Goal: Transaction & Acquisition: Book appointment/travel/reservation

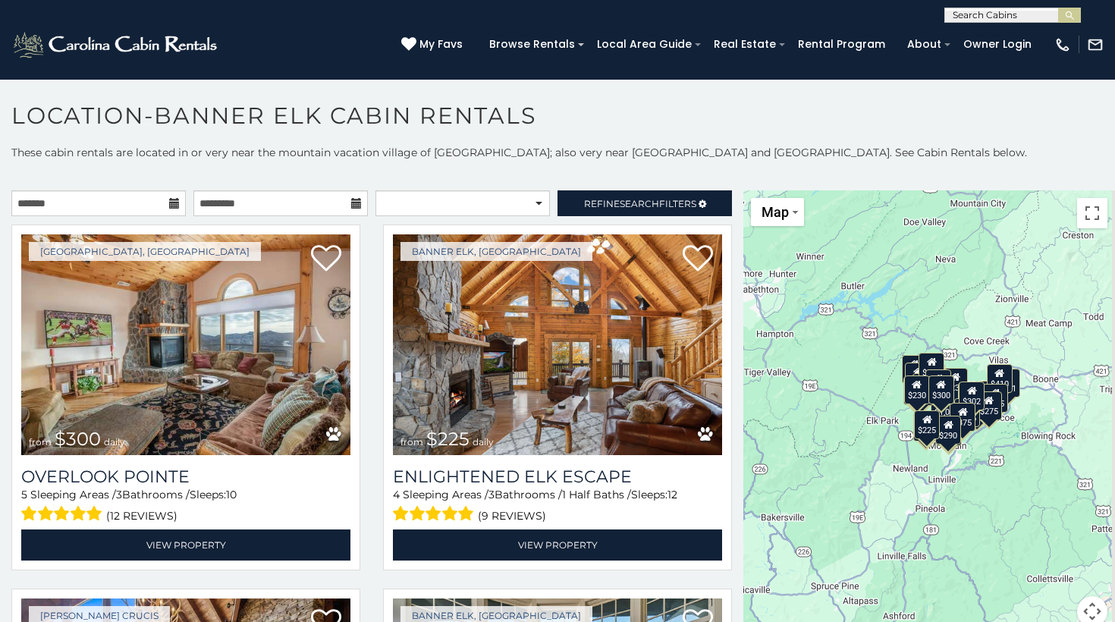
drag, startPoint x: 1014, startPoint y: 522, endPoint x: 996, endPoint y: 510, distance: 21.9
click at [994, 511] on div "$300 $225 $451 $1,095 $400 $355 $720 $650 $410 $235 $290 $424 $535 $400 $460 $3…" at bounding box center [930, 417] width 372 height 455
click at [1091, 613] on button "Map camera controls" at bounding box center [1093, 611] width 30 height 30
click at [983, 575] on button "Move left" at bounding box center [979, 573] width 30 height 30
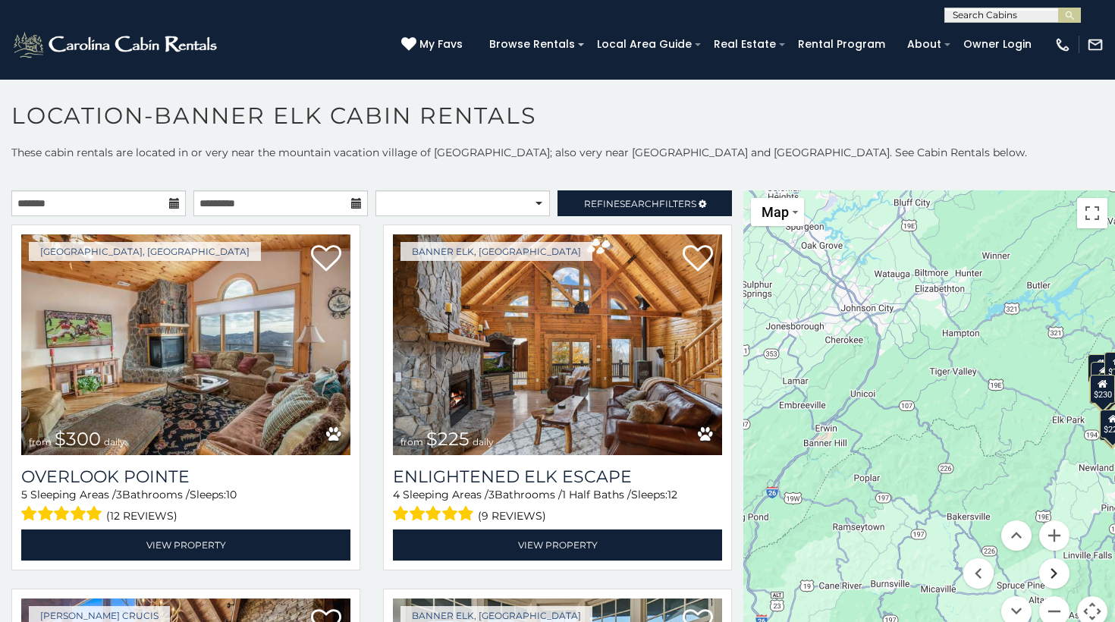
click at [1052, 568] on button "Move right" at bounding box center [1055, 573] width 30 height 30
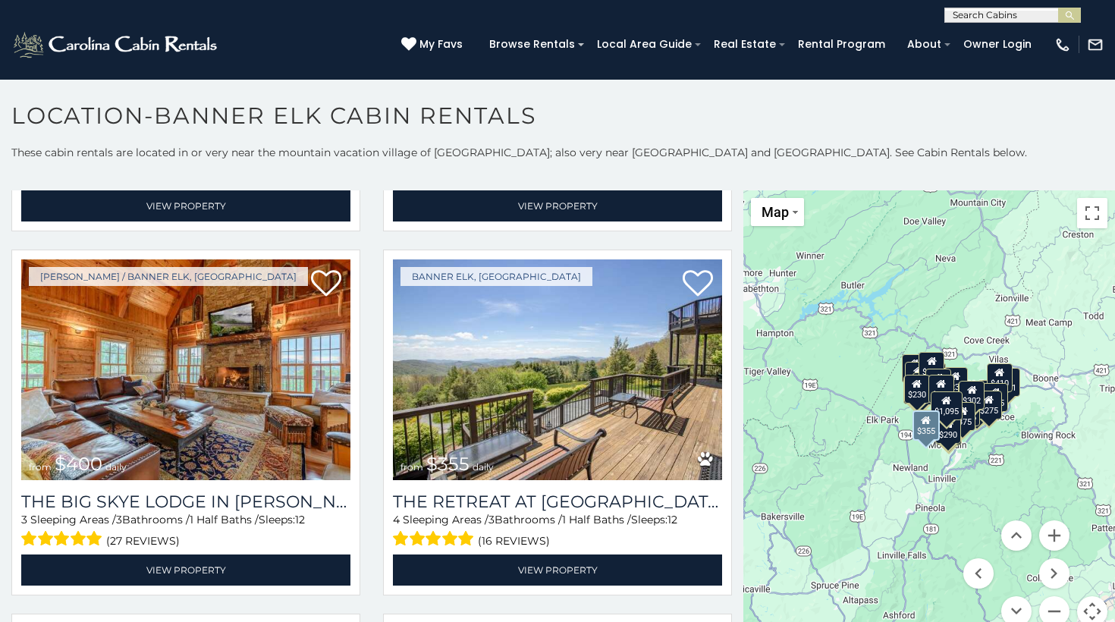
scroll to position [705, 0]
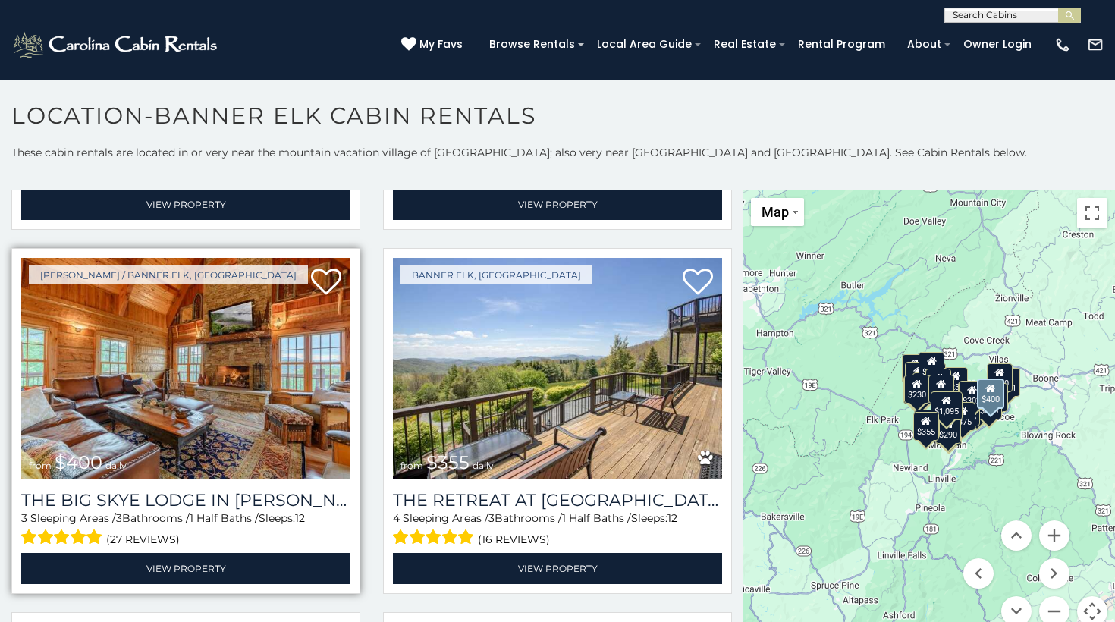
click at [231, 393] on img at bounding box center [185, 368] width 329 height 221
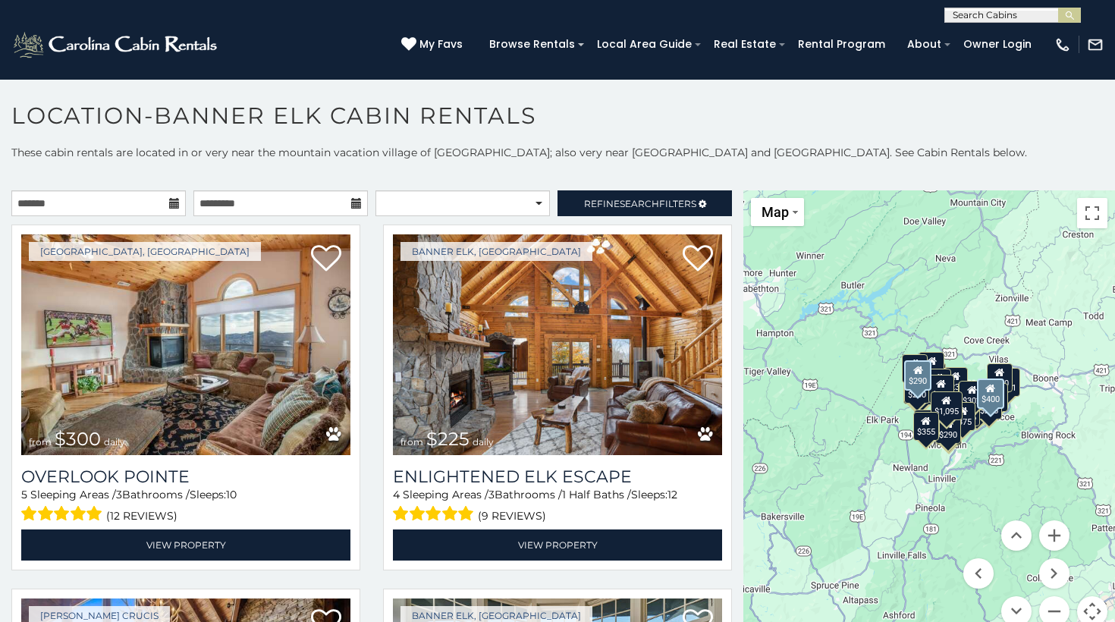
scroll to position [0, 0]
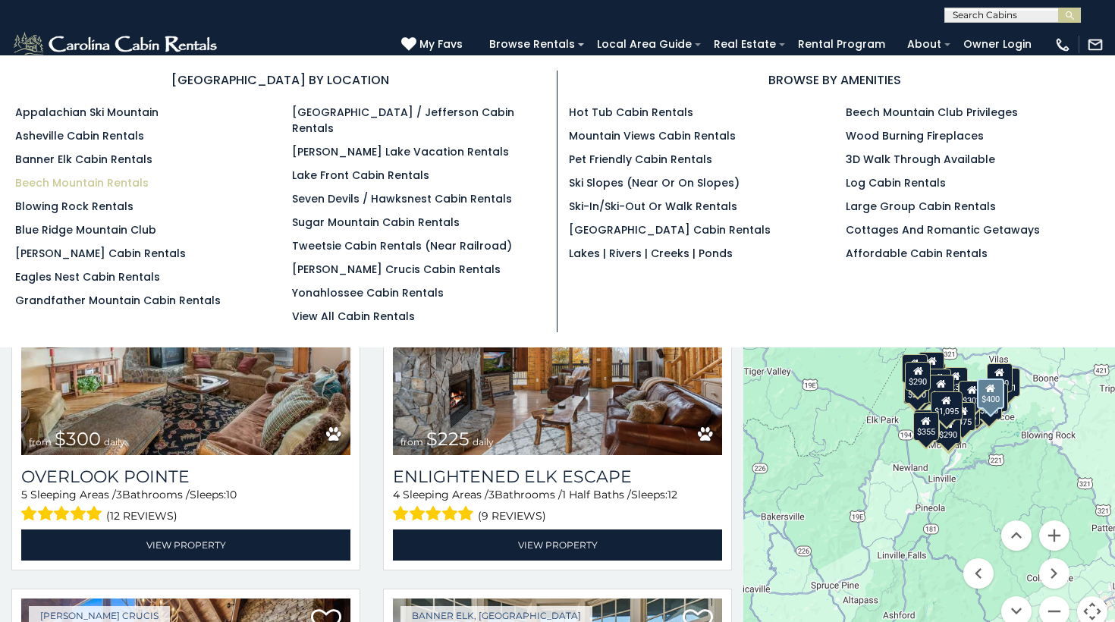
click at [90, 181] on link "Beech Mountain Rentals" at bounding box center [82, 182] width 134 height 15
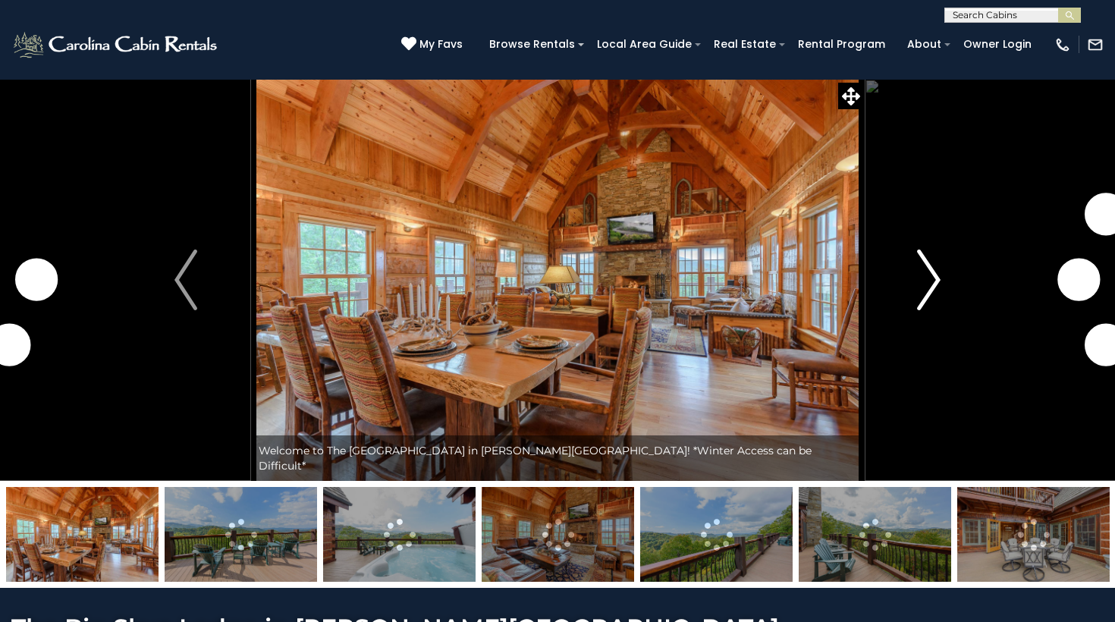
click at [930, 271] on img "Next" at bounding box center [929, 280] width 23 height 61
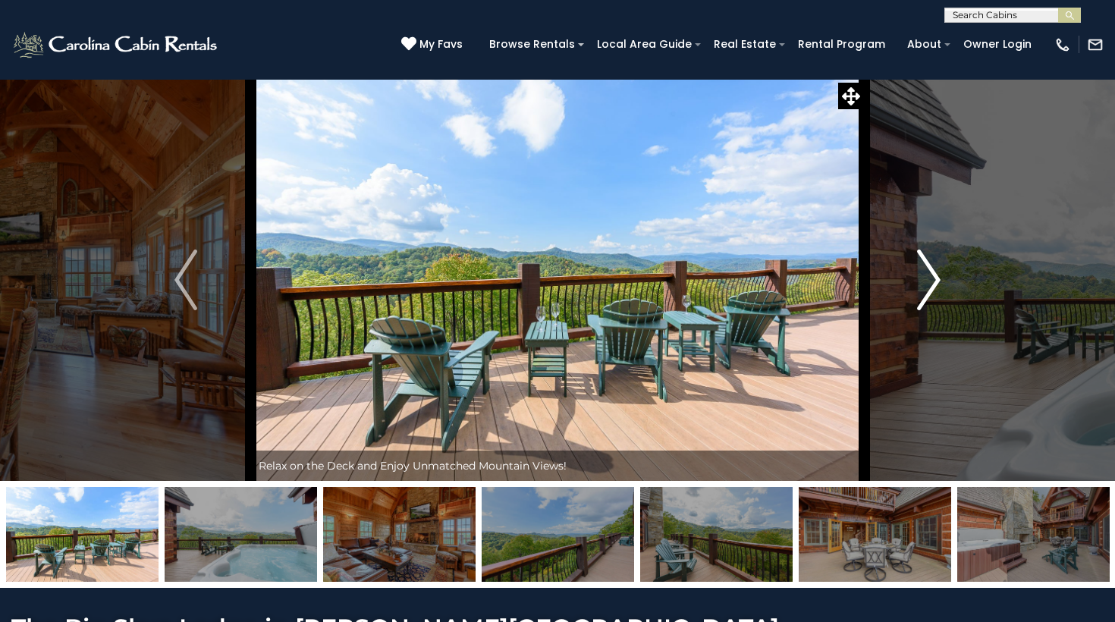
click at [930, 271] on img "Next" at bounding box center [929, 280] width 23 height 61
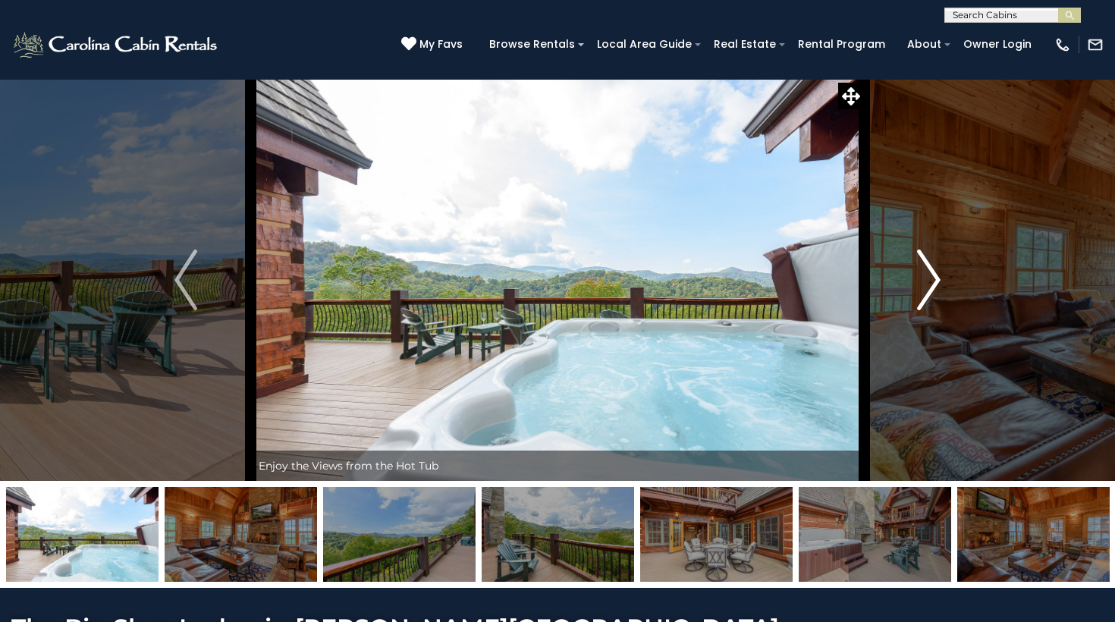
click at [930, 271] on img "Next" at bounding box center [929, 280] width 23 height 61
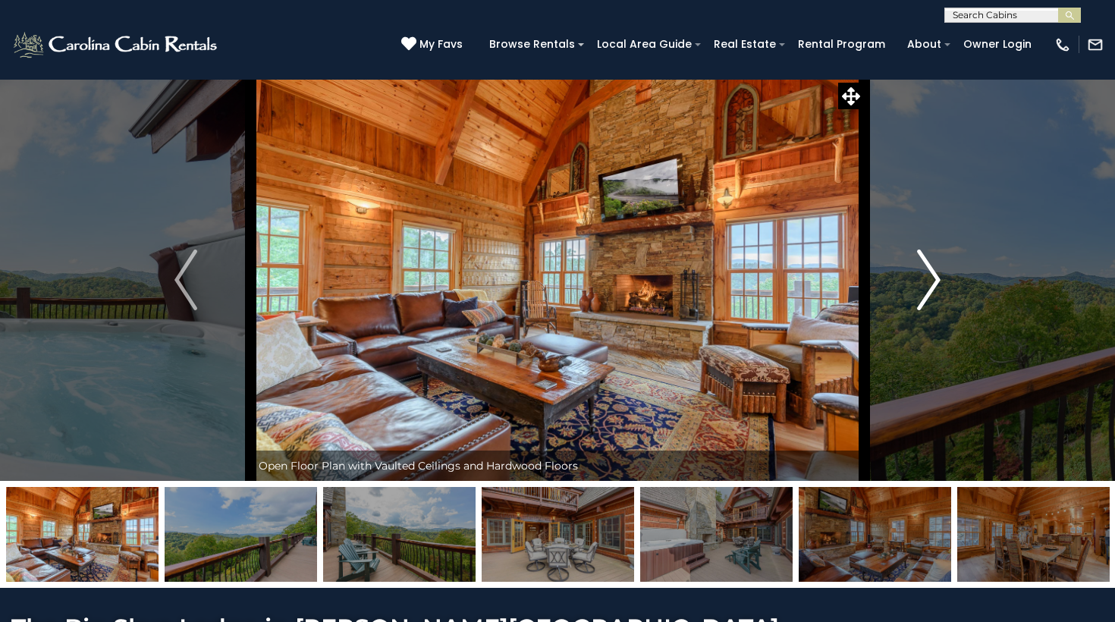
click at [930, 270] on img "Next" at bounding box center [929, 280] width 23 height 61
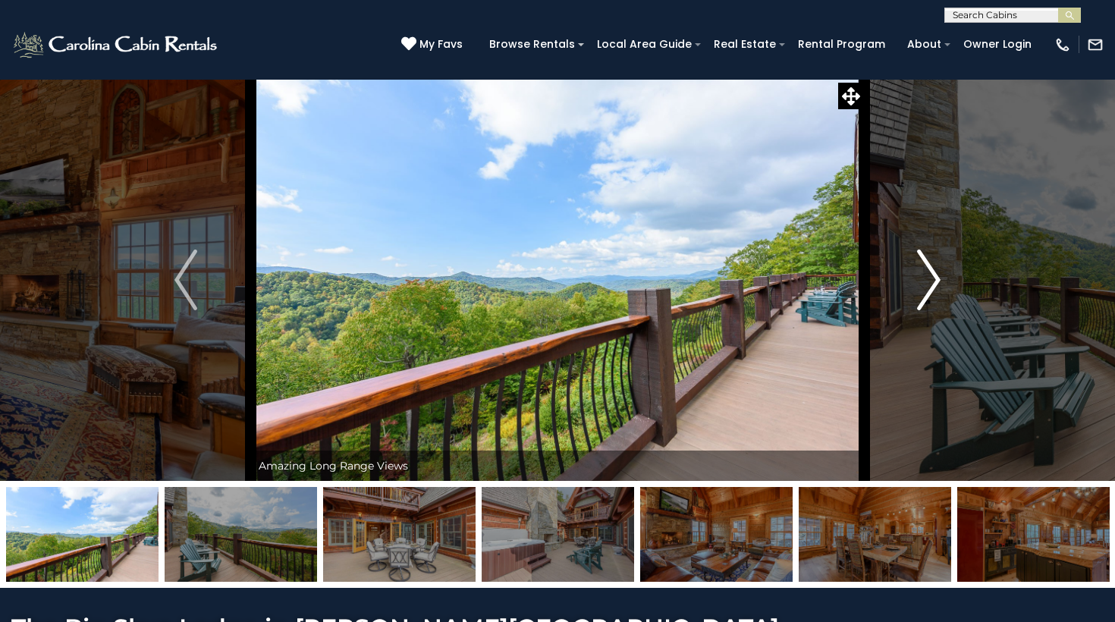
click at [930, 270] on img "Next" at bounding box center [929, 280] width 23 height 61
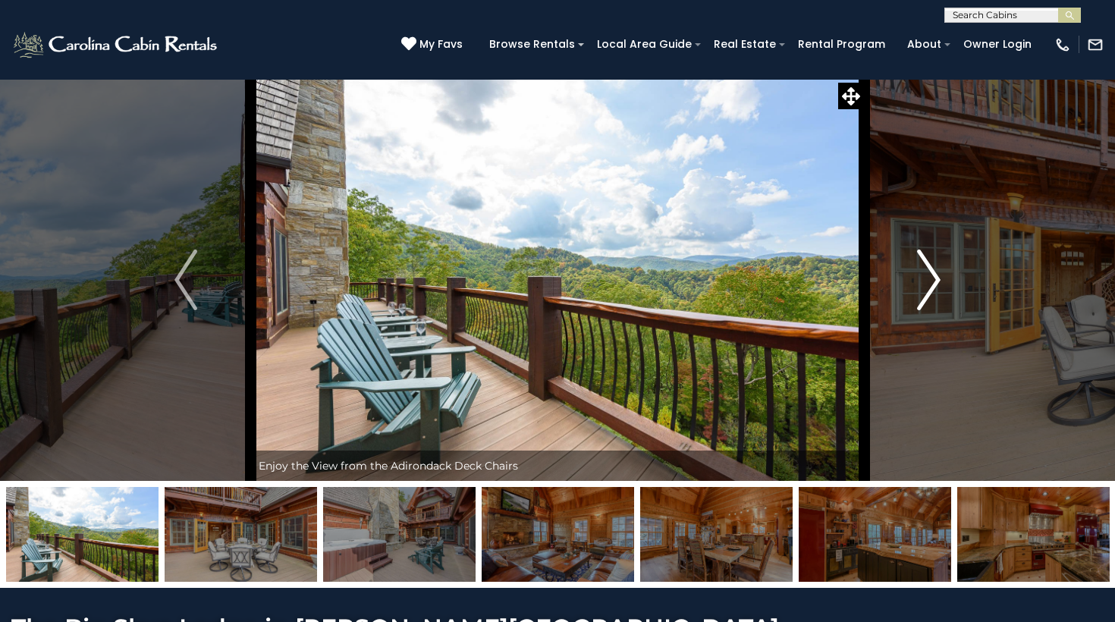
click at [930, 270] on img "Next" at bounding box center [929, 280] width 23 height 61
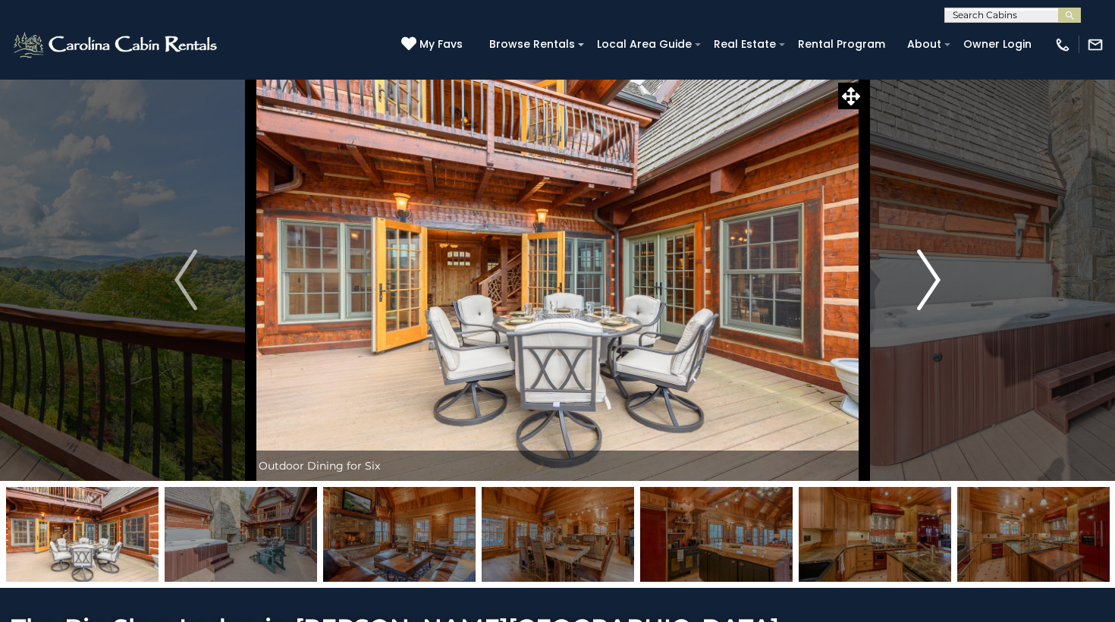
click at [930, 270] on img "Next" at bounding box center [929, 280] width 23 height 61
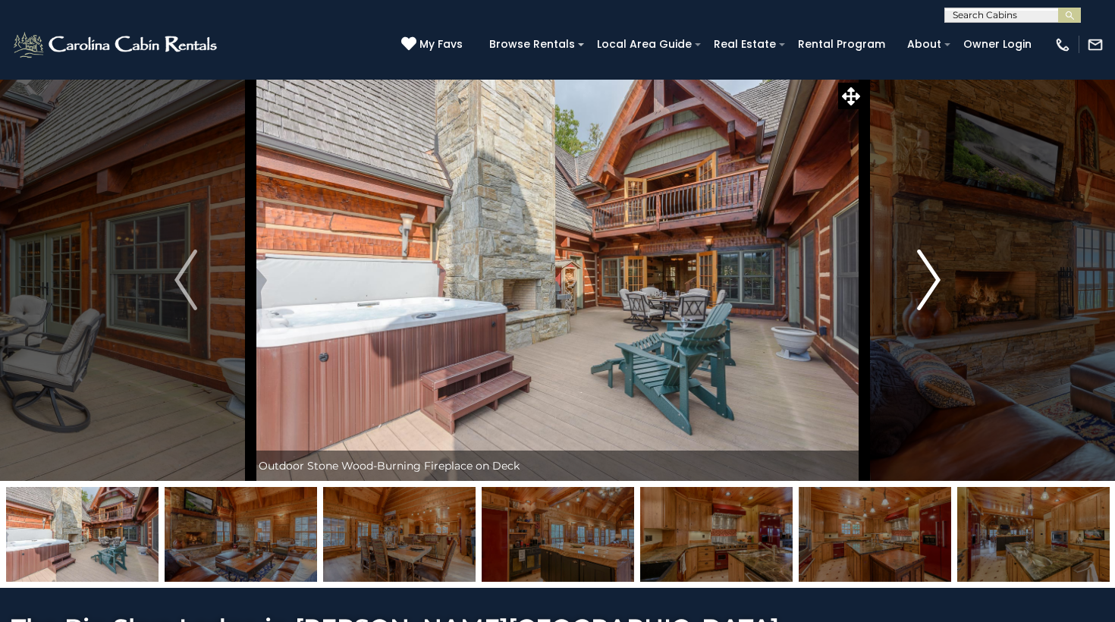
click at [930, 270] on img "Next" at bounding box center [929, 280] width 23 height 61
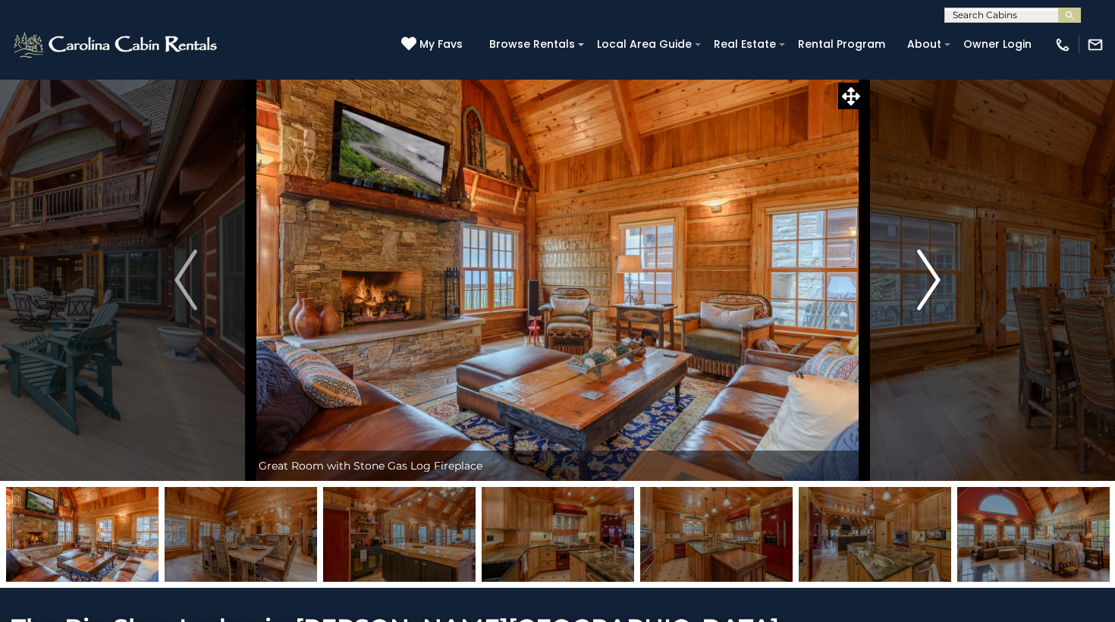
click at [930, 270] on img "Next" at bounding box center [929, 280] width 23 height 61
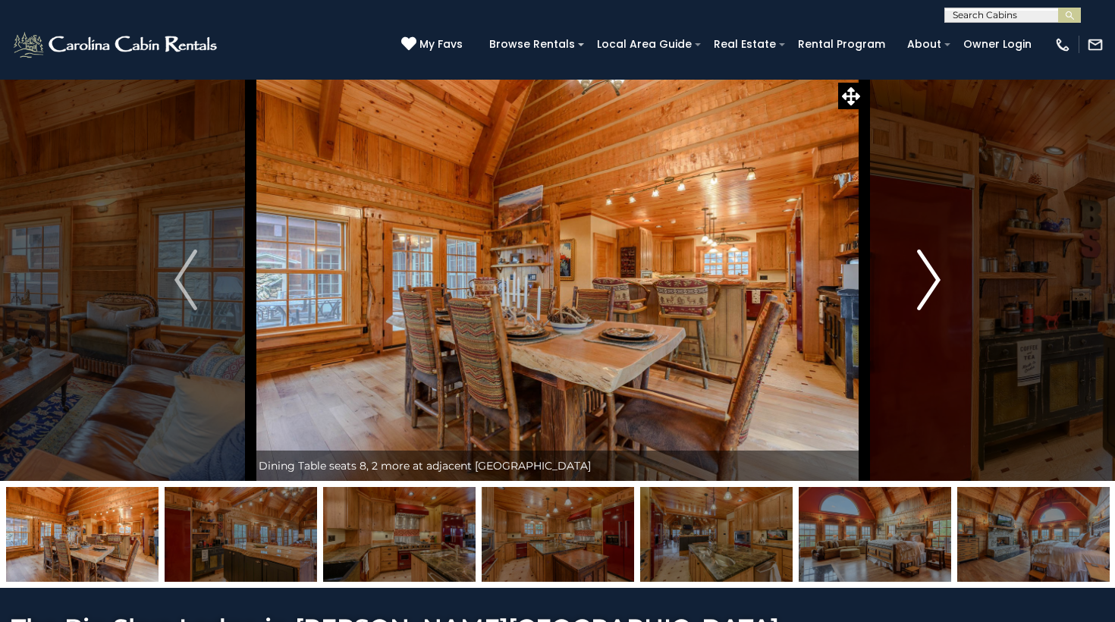
click at [930, 270] on img "Next" at bounding box center [929, 280] width 23 height 61
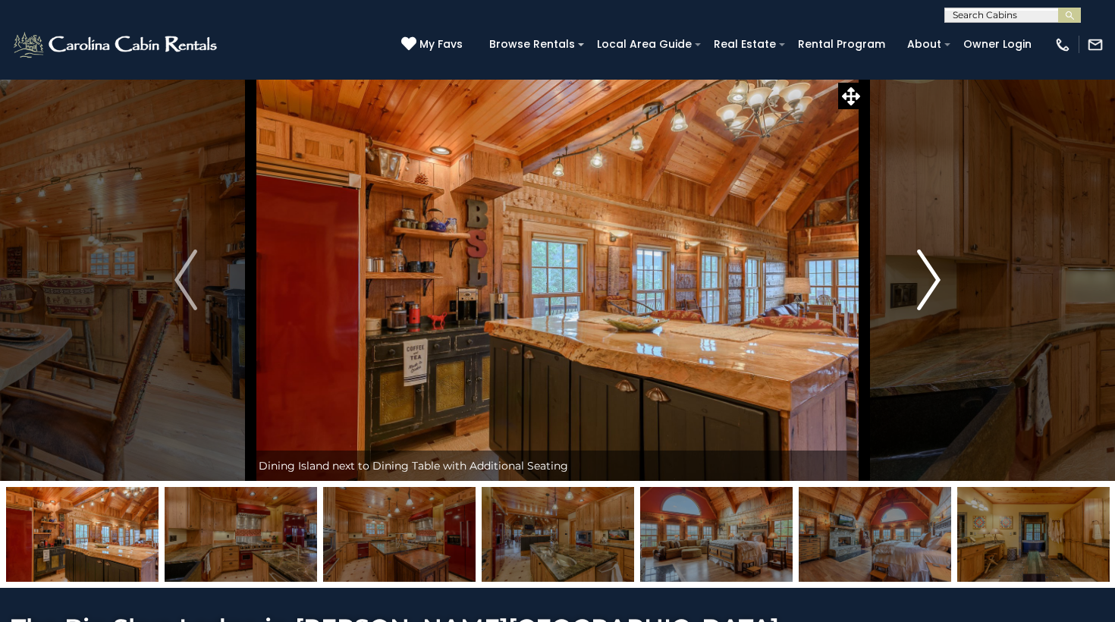
click at [930, 270] on img "Next" at bounding box center [929, 280] width 23 height 61
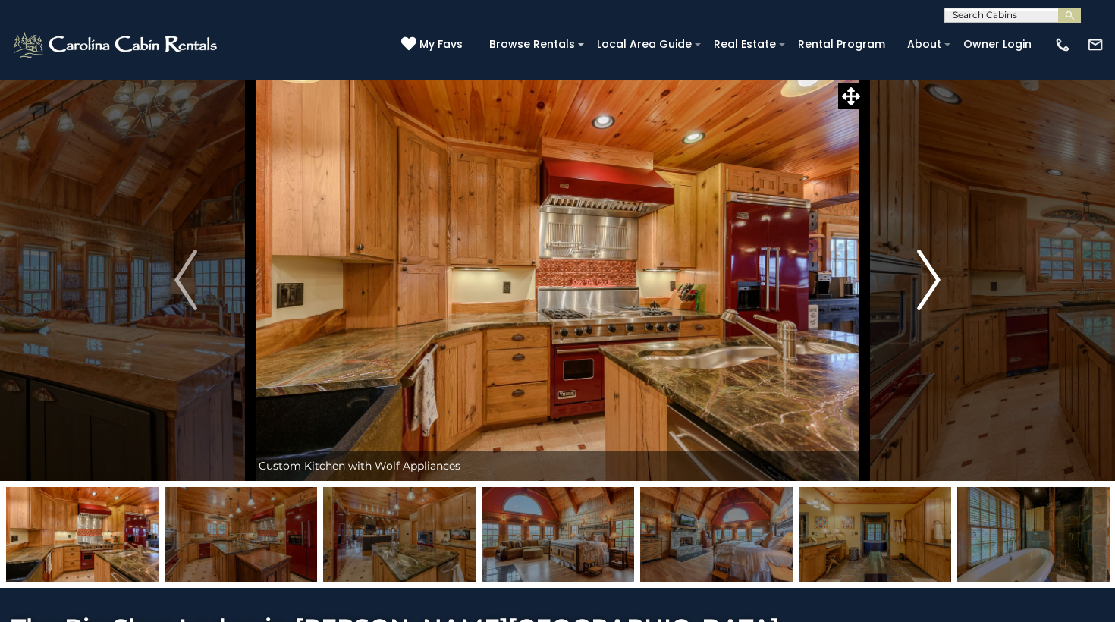
click at [930, 270] on img "Next" at bounding box center [929, 280] width 23 height 61
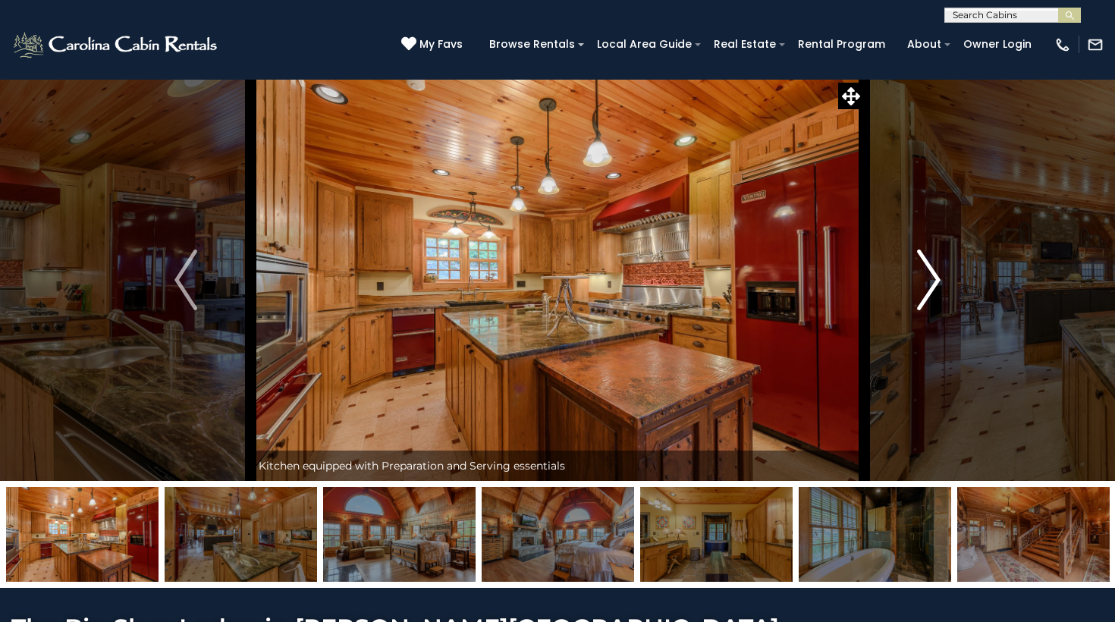
click at [930, 270] on img "Next" at bounding box center [929, 280] width 23 height 61
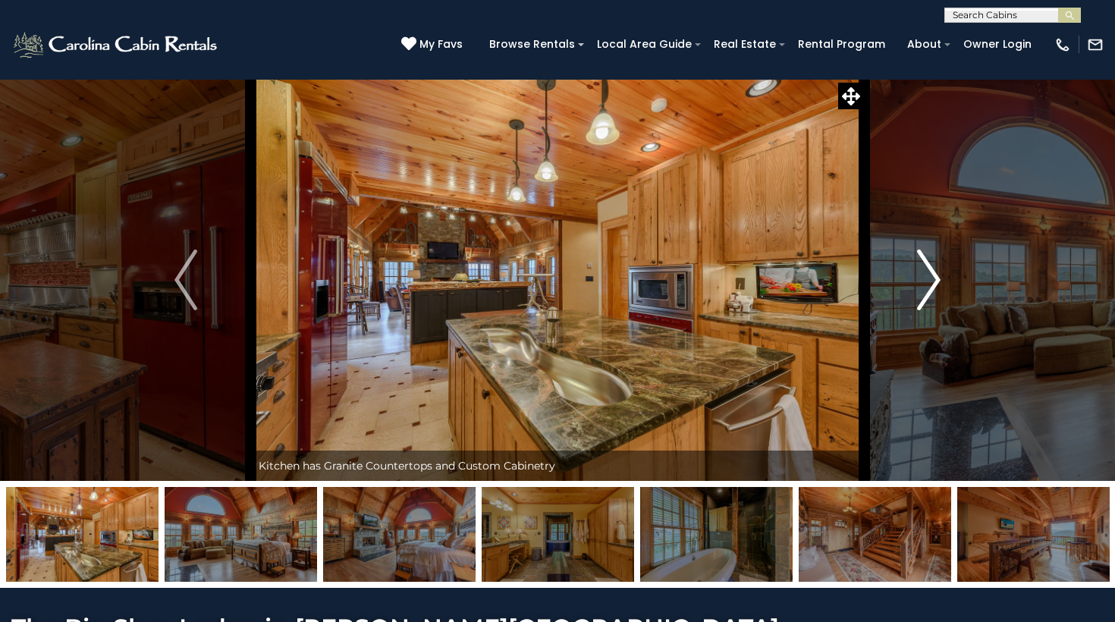
click at [930, 270] on img "Next" at bounding box center [929, 280] width 23 height 61
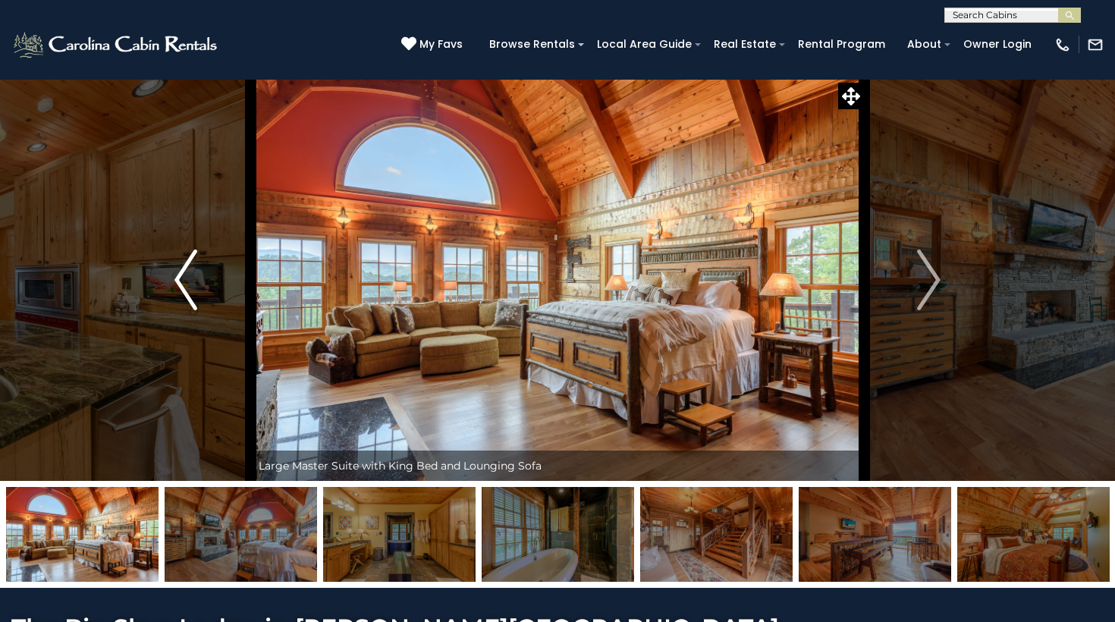
click at [187, 269] on img "Previous" at bounding box center [186, 280] width 23 height 61
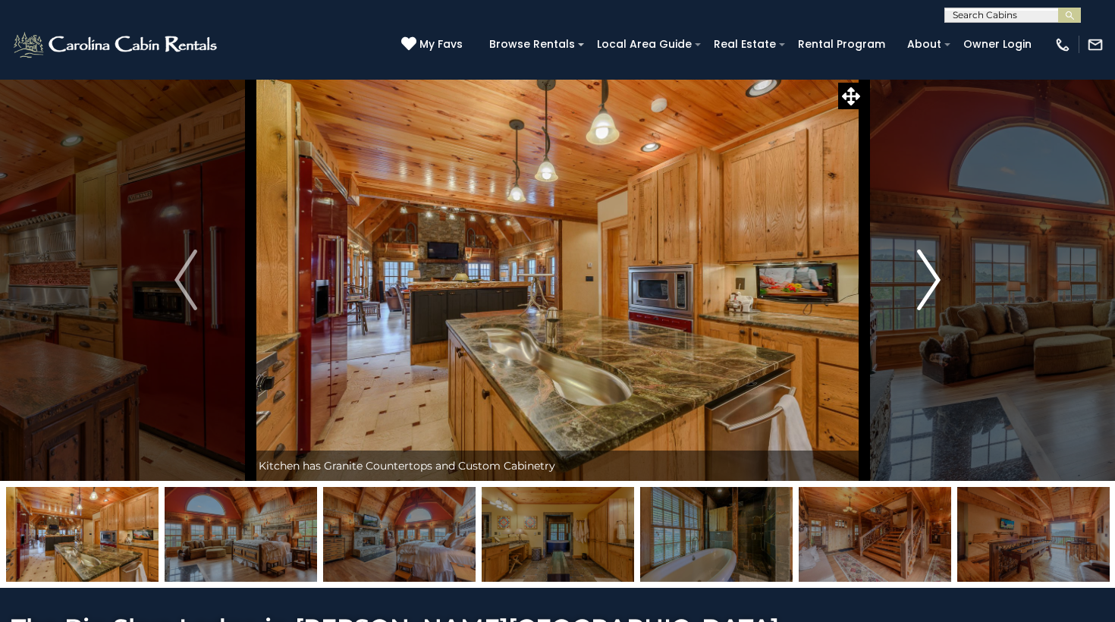
click at [934, 270] on img "Next" at bounding box center [929, 280] width 23 height 61
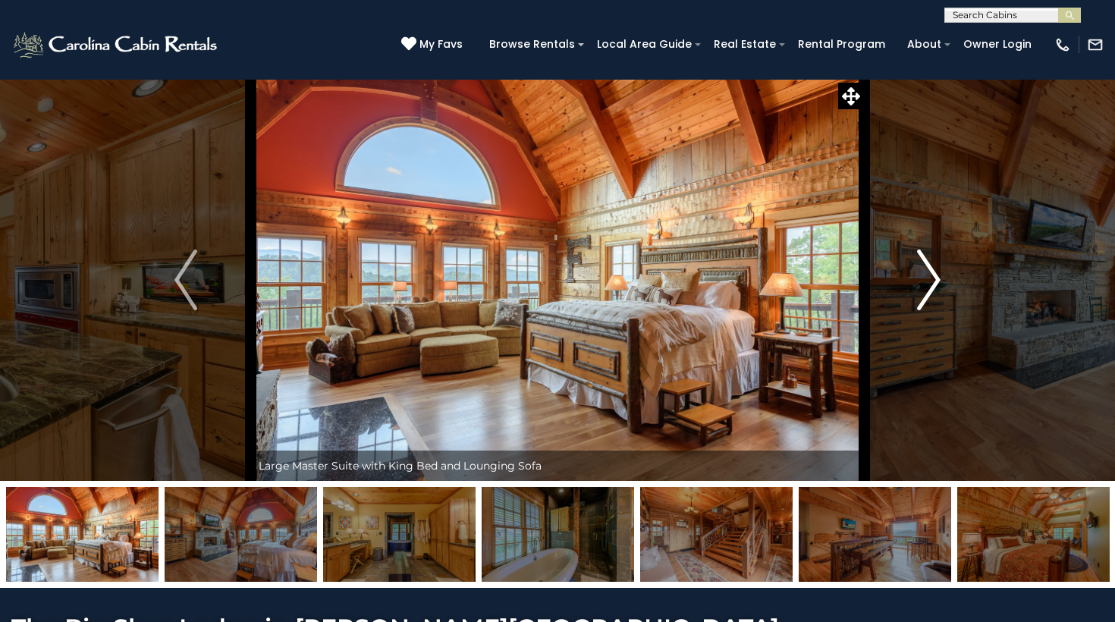
click at [934, 270] on img "Next" at bounding box center [929, 280] width 23 height 61
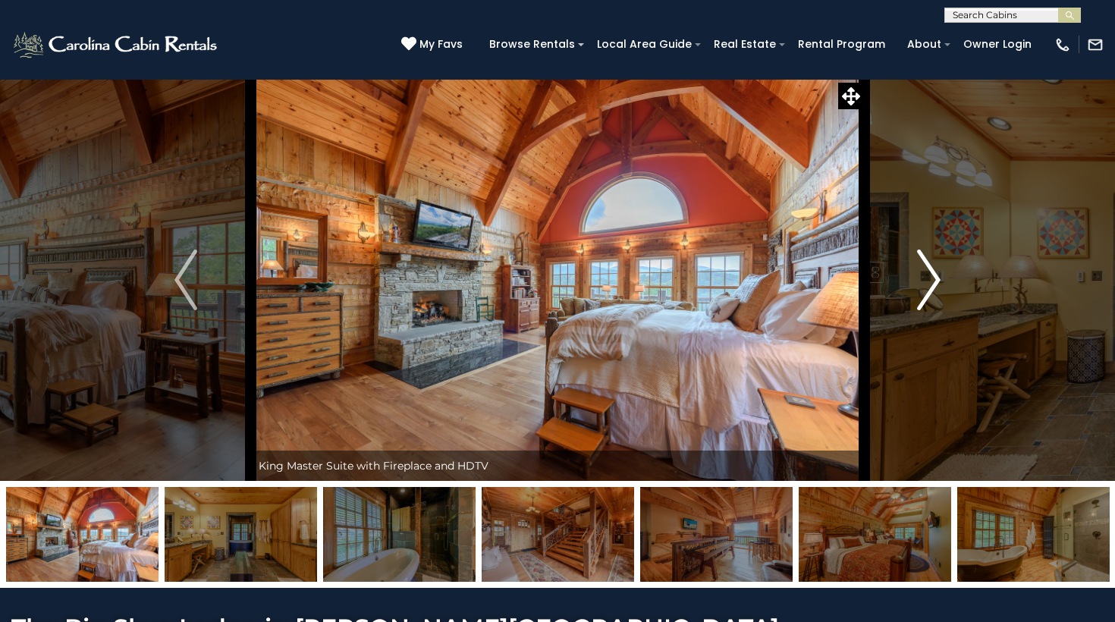
click at [934, 270] on img "Next" at bounding box center [929, 280] width 23 height 61
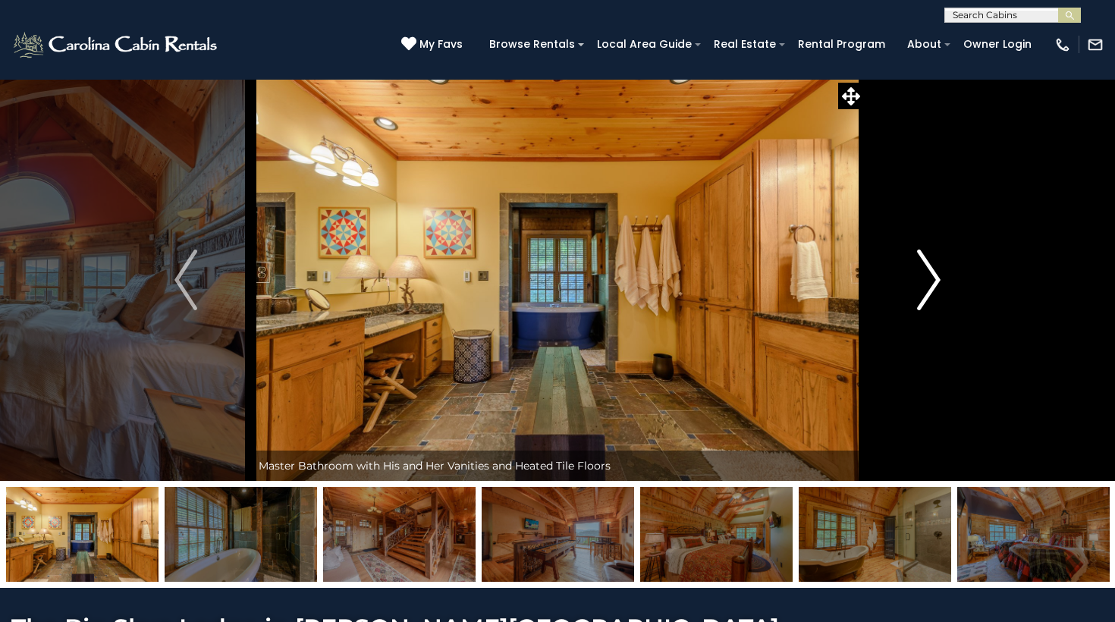
click at [934, 270] on img "Next" at bounding box center [929, 280] width 23 height 61
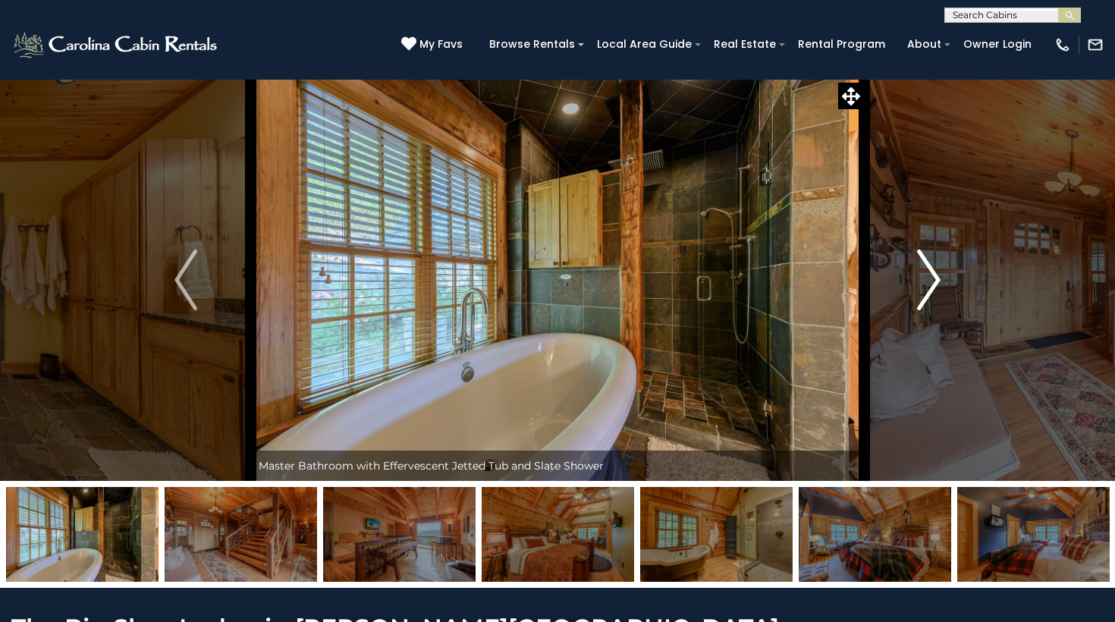
click at [934, 270] on img "Next" at bounding box center [929, 280] width 23 height 61
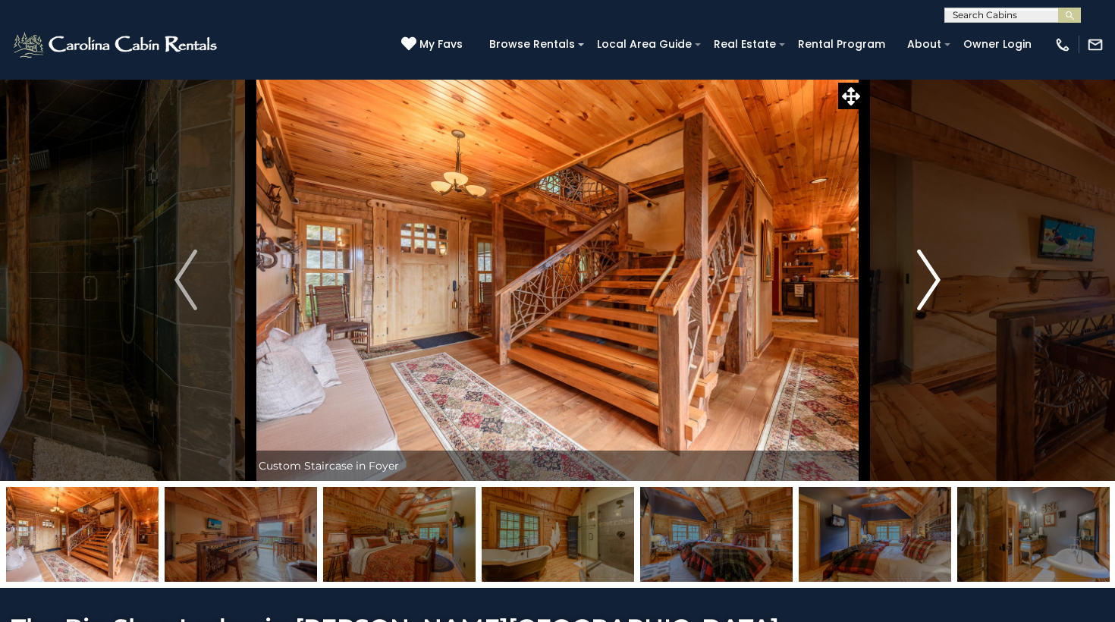
click at [934, 270] on img "Next" at bounding box center [929, 280] width 23 height 61
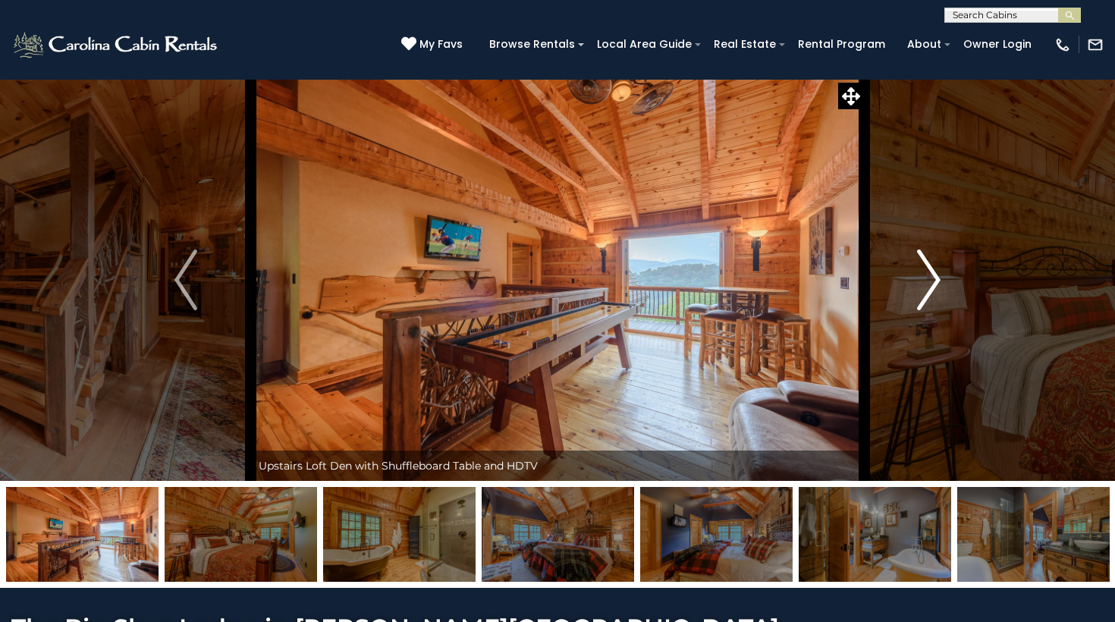
click at [934, 270] on img "Next" at bounding box center [929, 280] width 23 height 61
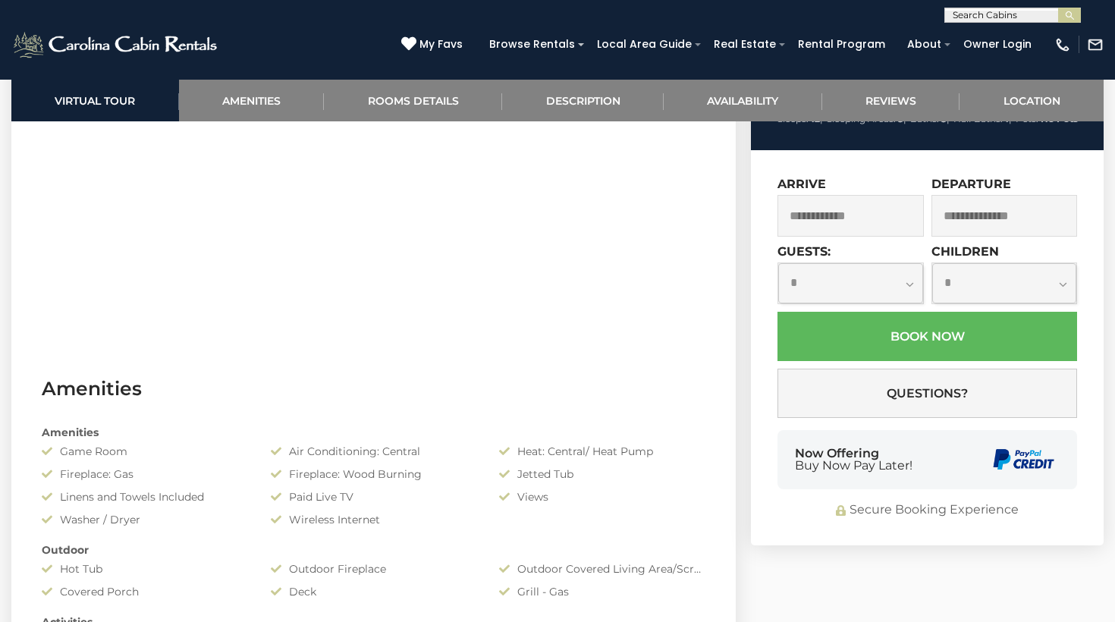
scroll to position [875, 0]
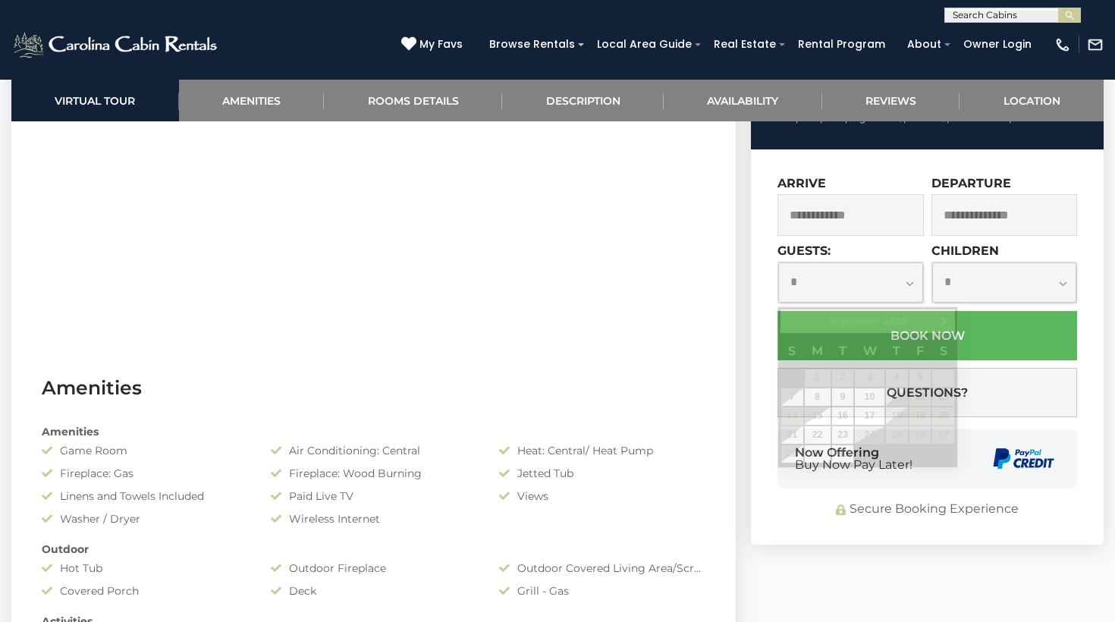
click at [828, 236] on input "text" at bounding box center [851, 215] width 146 height 42
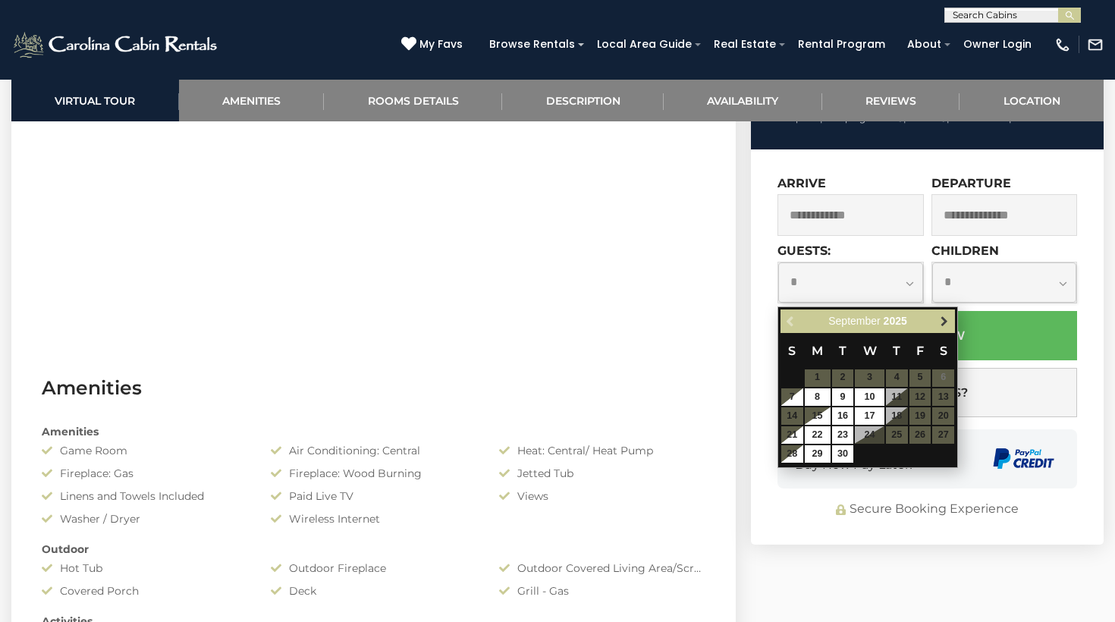
click at [943, 316] on span "Next" at bounding box center [945, 321] width 12 height 12
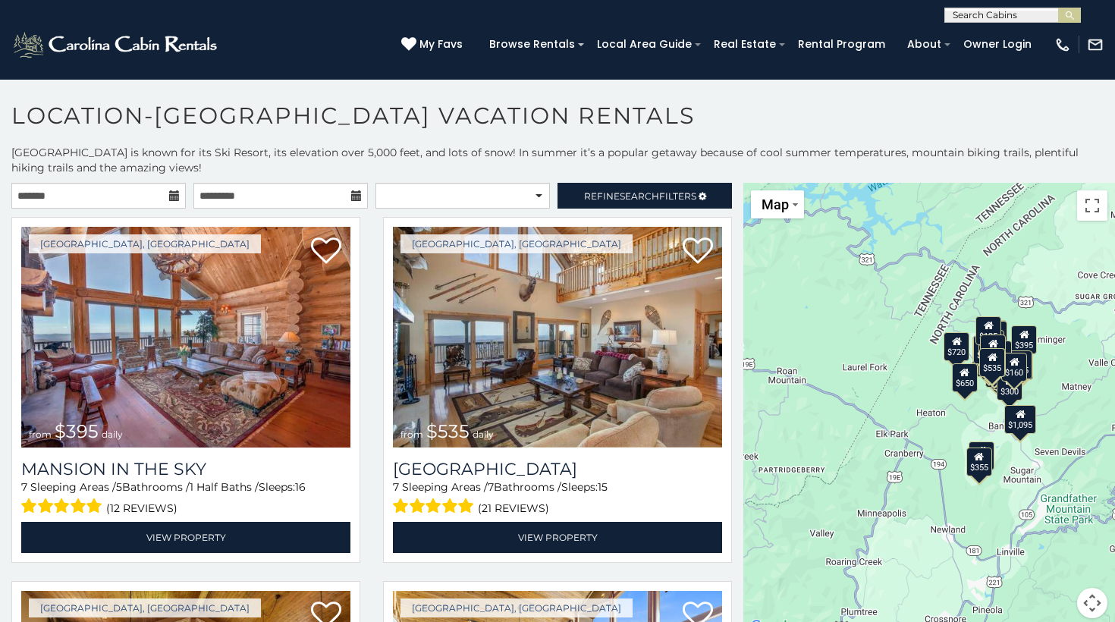
click at [173, 196] on icon at bounding box center [174, 195] width 11 height 11
click at [53, 197] on input "text" at bounding box center [98, 196] width 175 height 26
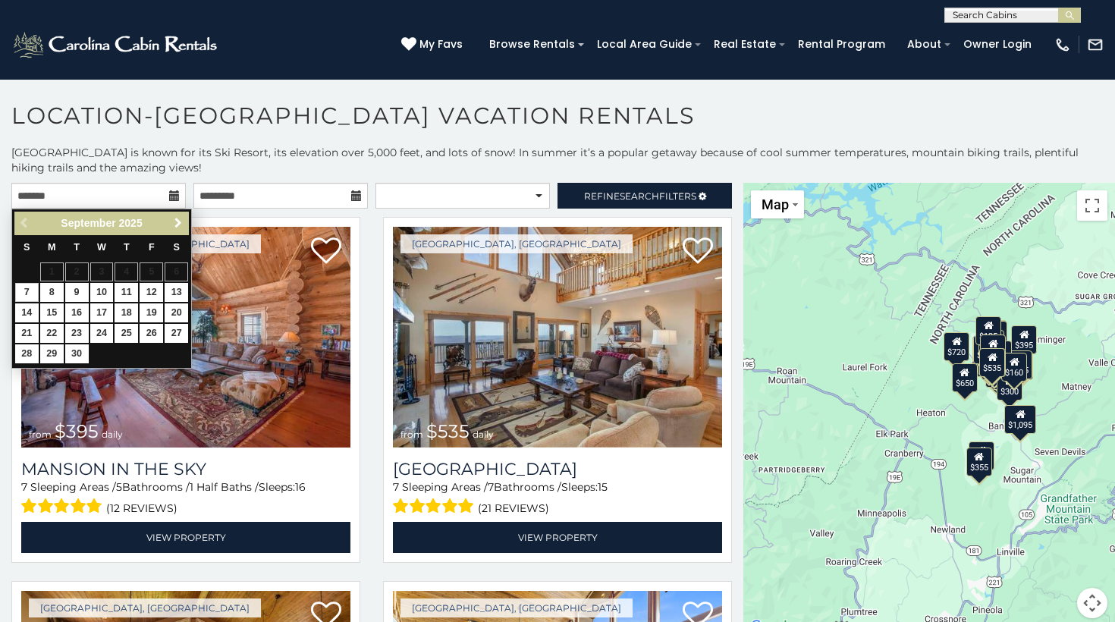
click at [180, 220] on span "Next" at bounding box center [178, 223] width 12 height 12
click at [99, 309] on link "15" at bounding box center [102, 313] width 24 height 19
type input "**********"
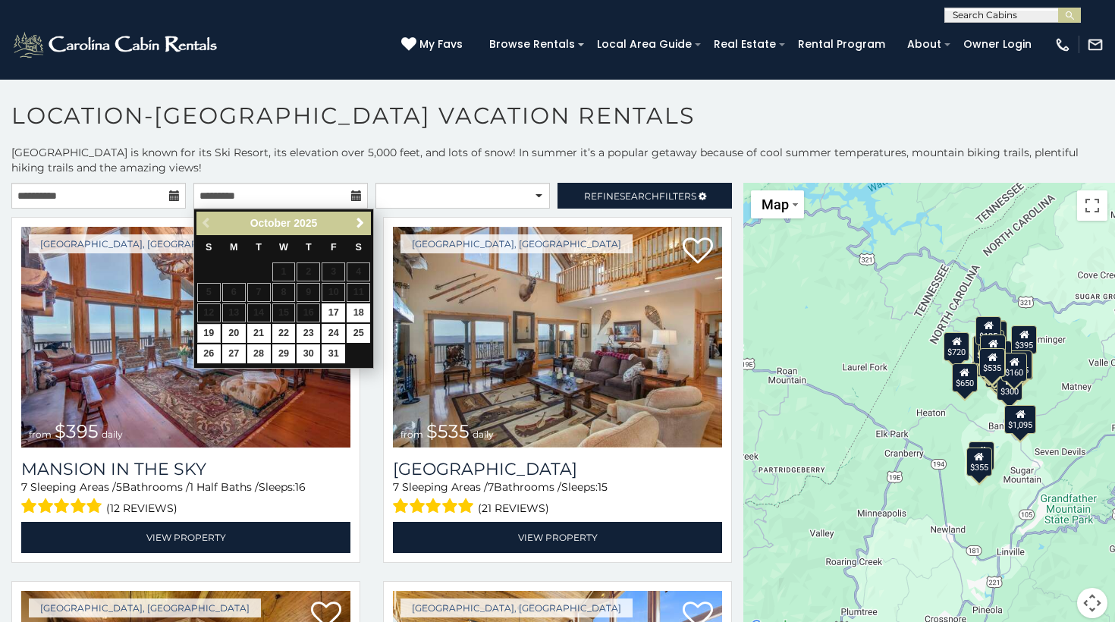
click at [209, 327] on link "19" at bounding box center [209, 333] width 24 height 19
type input "**********"
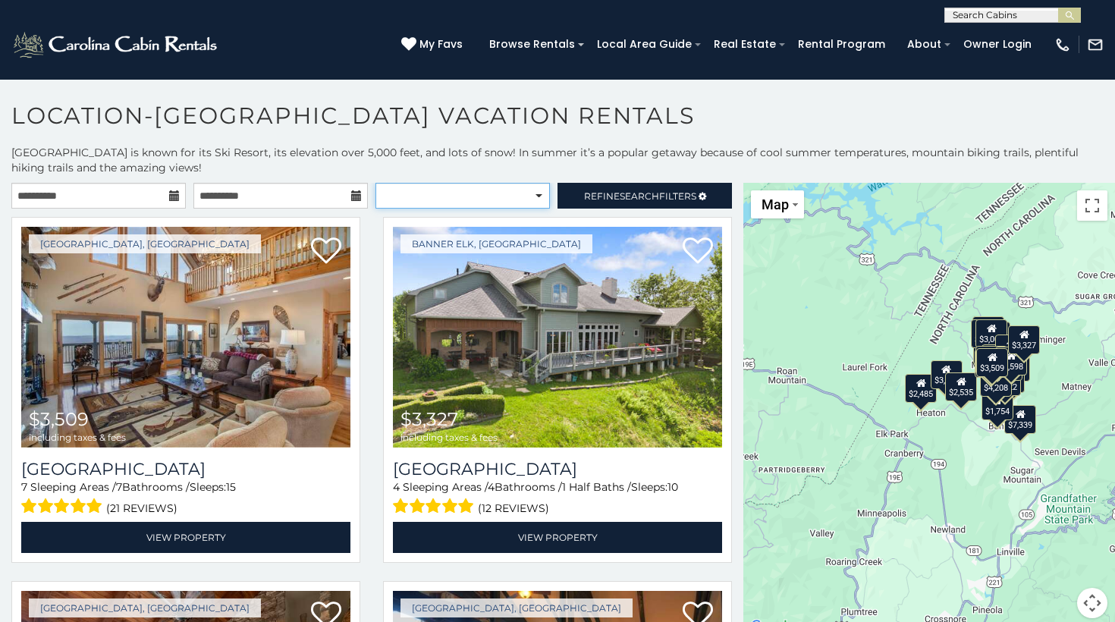
select select "**********"
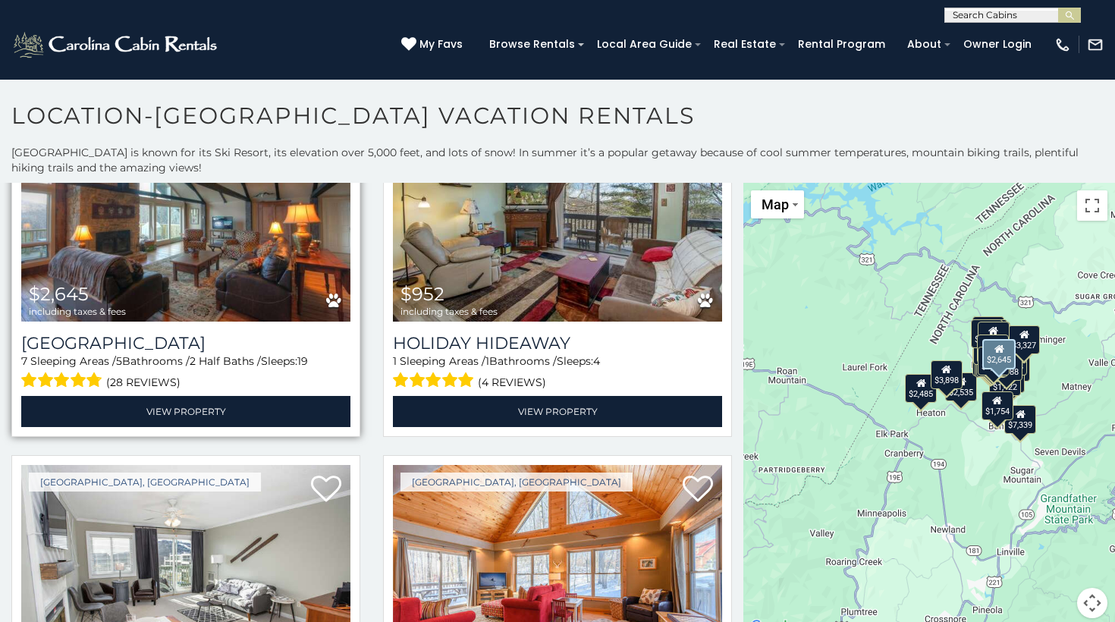
scroll to position [2196, 0]
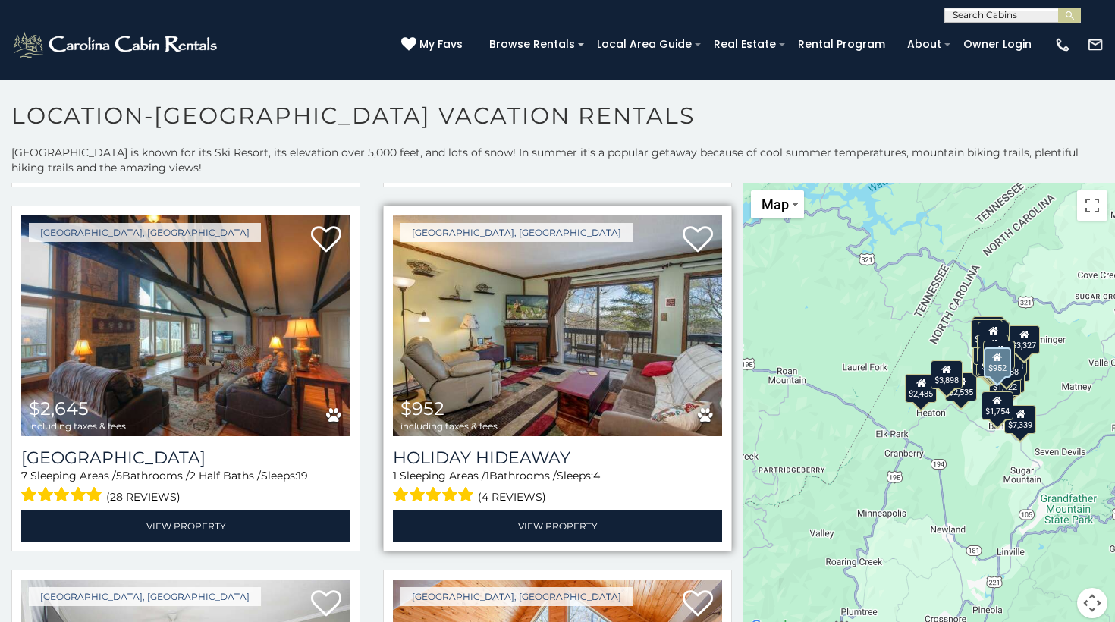
click at [486, 366] on img at bounding box center [557, 326] width 329 height 221
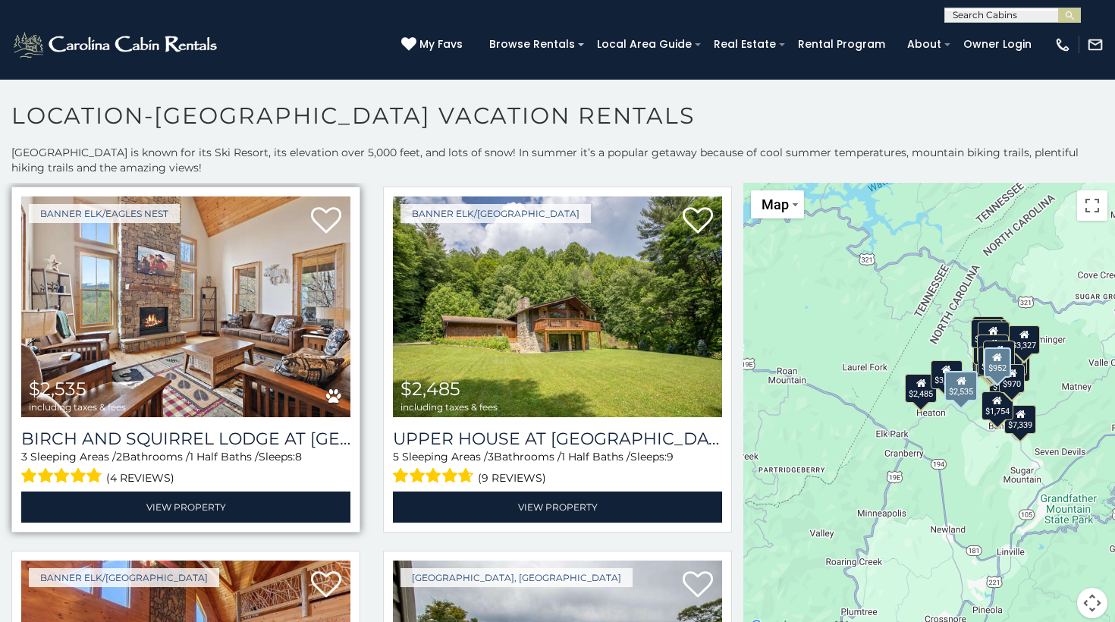
scroll to position [2949, 0]
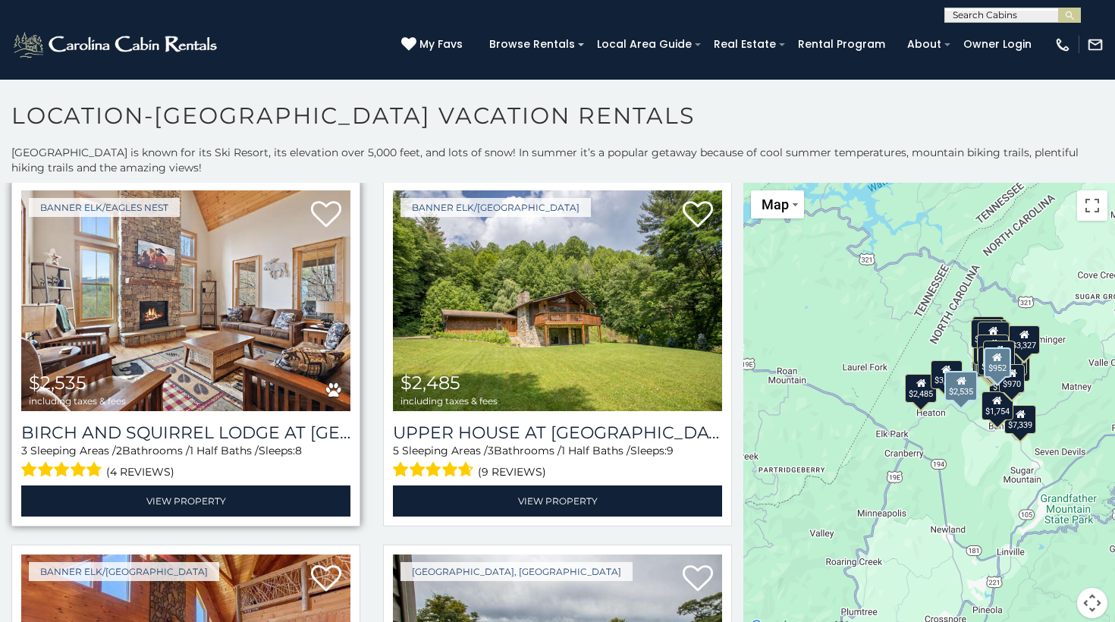
click at [185, 339] on img at bounding box center [185, 300] width 329 height 221
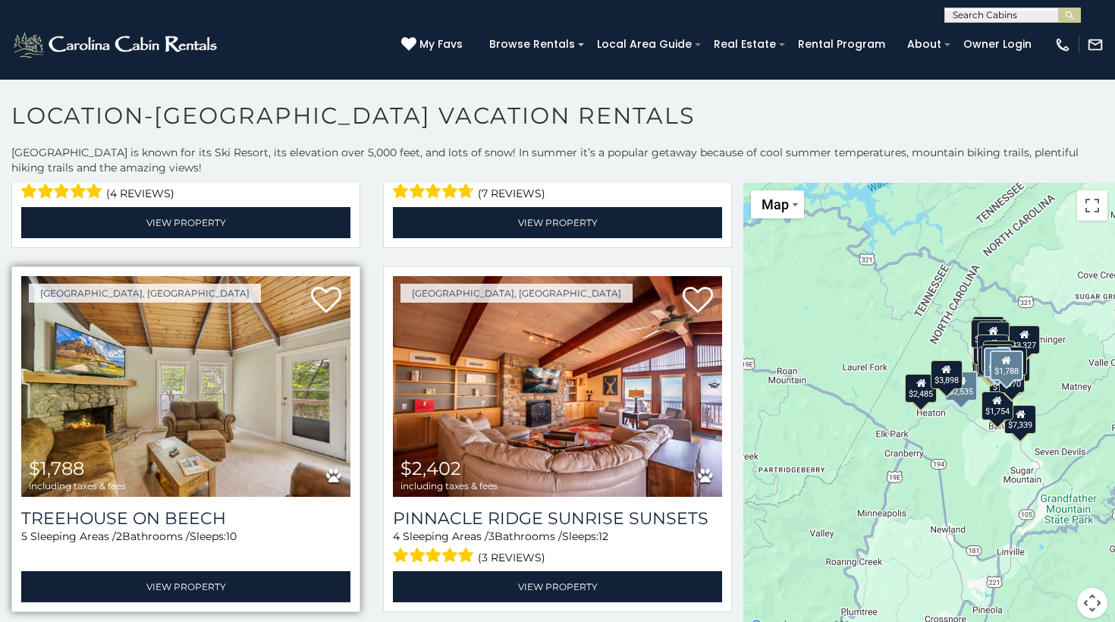
scroll to position [4687, 0]
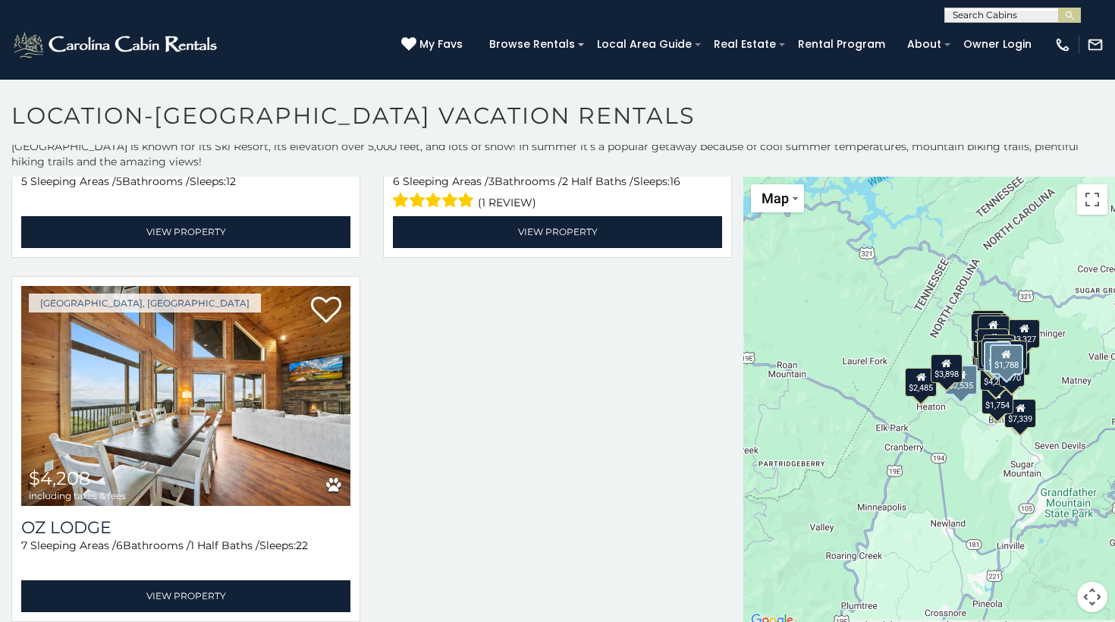
scroll to position [5397, 0]
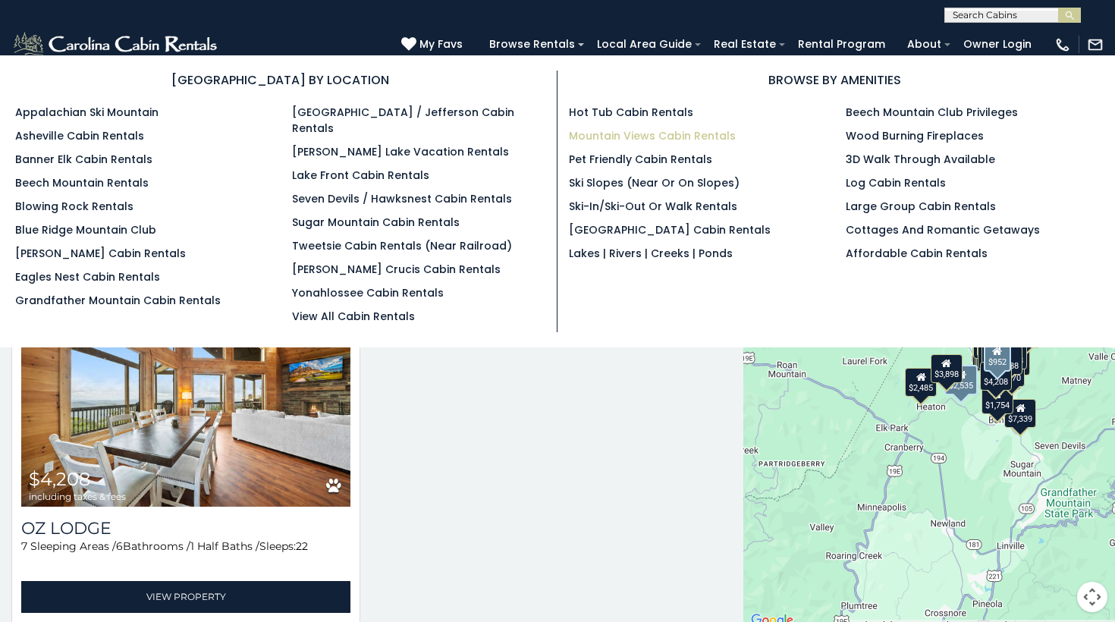
click at [644, 134] on link "Mountain Views Cabin Rentals" at bounding box center [652, 135] width 167 height 15
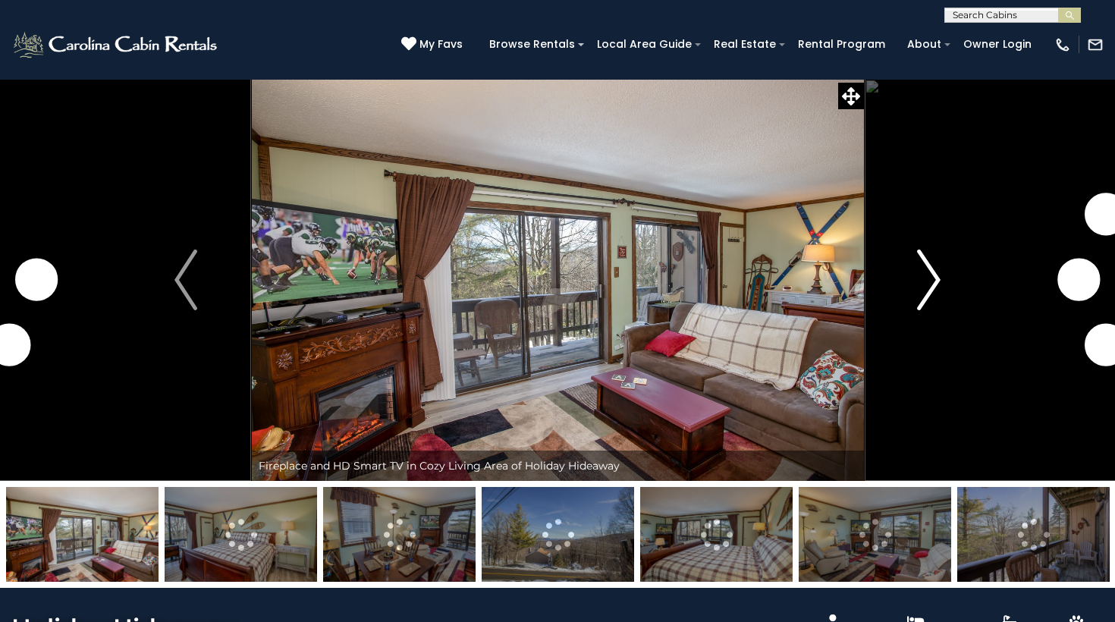
click at [938, 278] on img "Next" at bounding box center [929, 280] width 23 height 61
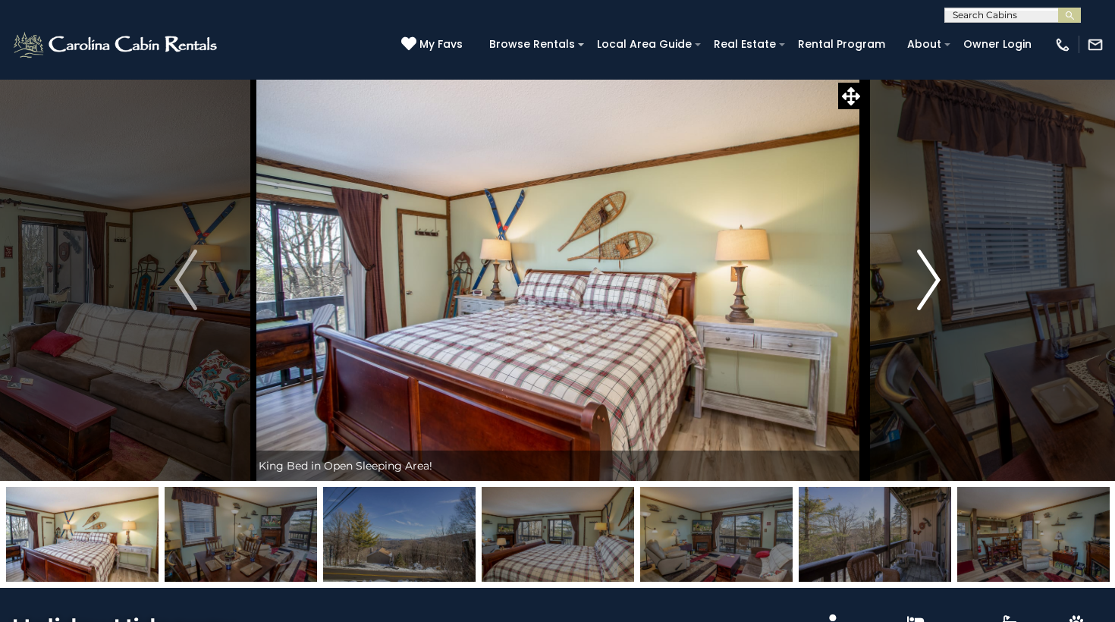
click at [938, 278] on img "Next" at bounding box center [929, 280] width 23 height 61
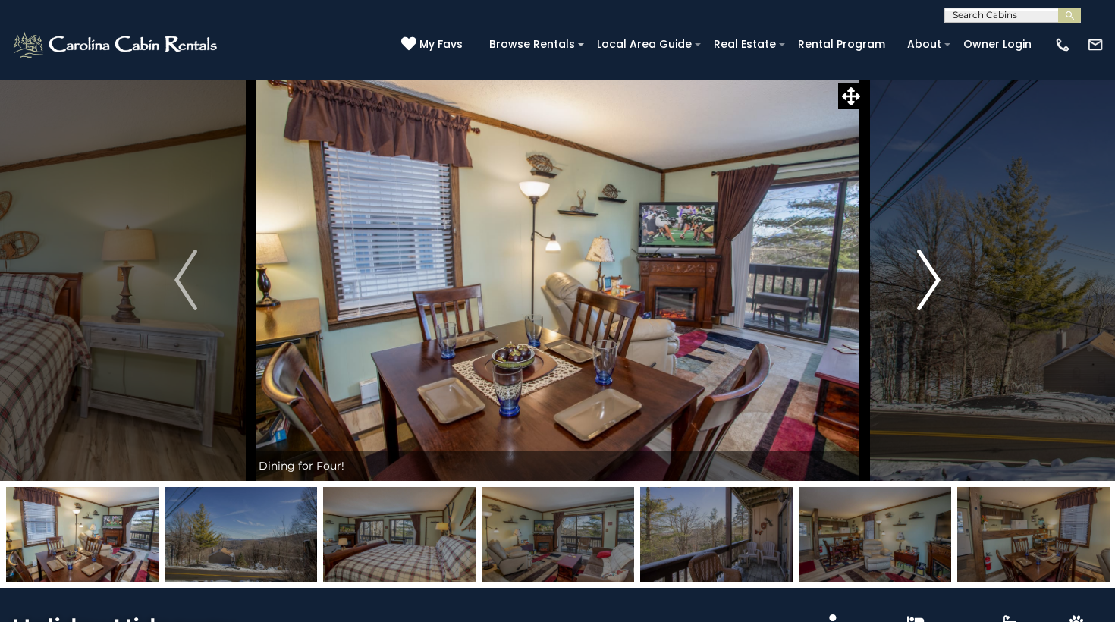
click at [938, 278] on img "Next" at bounding box center [929, 280] width 23 height 61
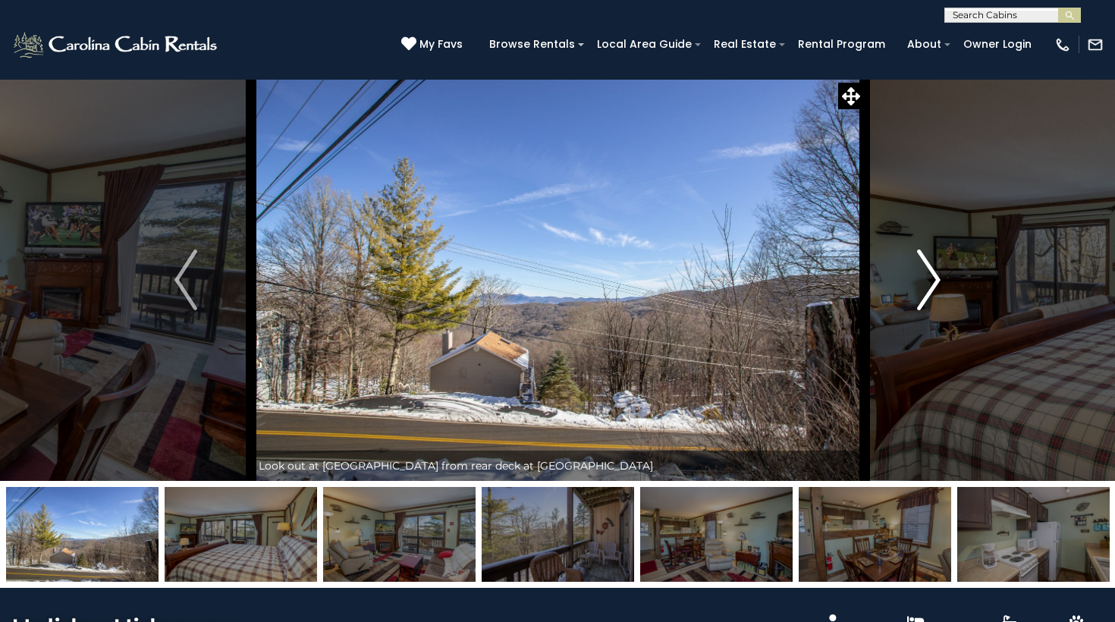
click at [938, 278] on img "Next" at bounding box center [929, 280] width 23 height 61
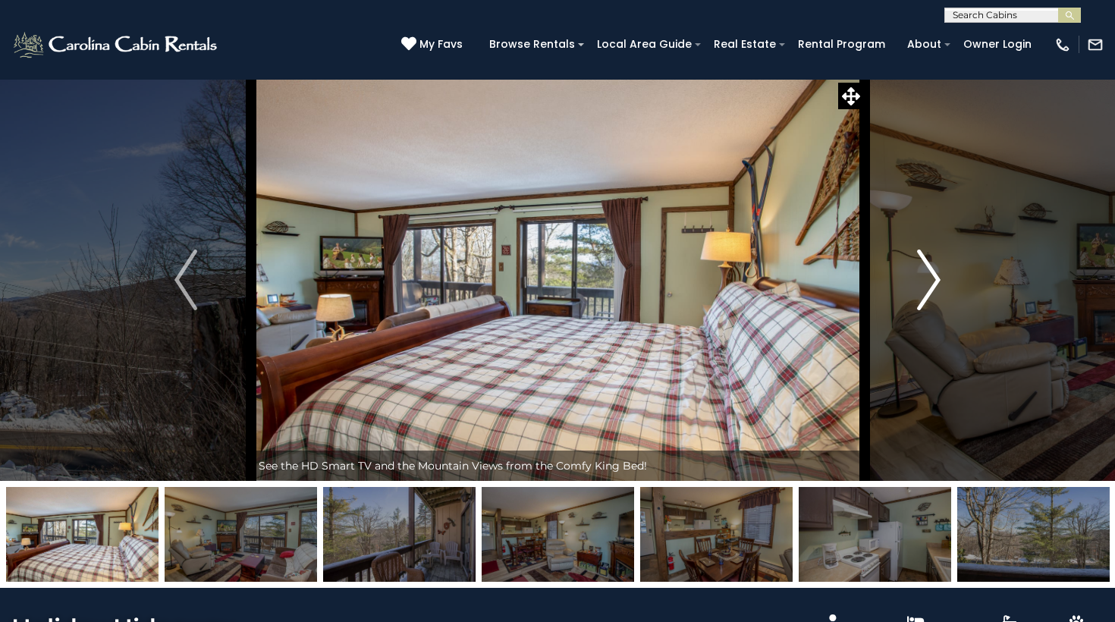
click at [938, 278] on img "Next" at bounding box center [929, 280] width 23 height 61
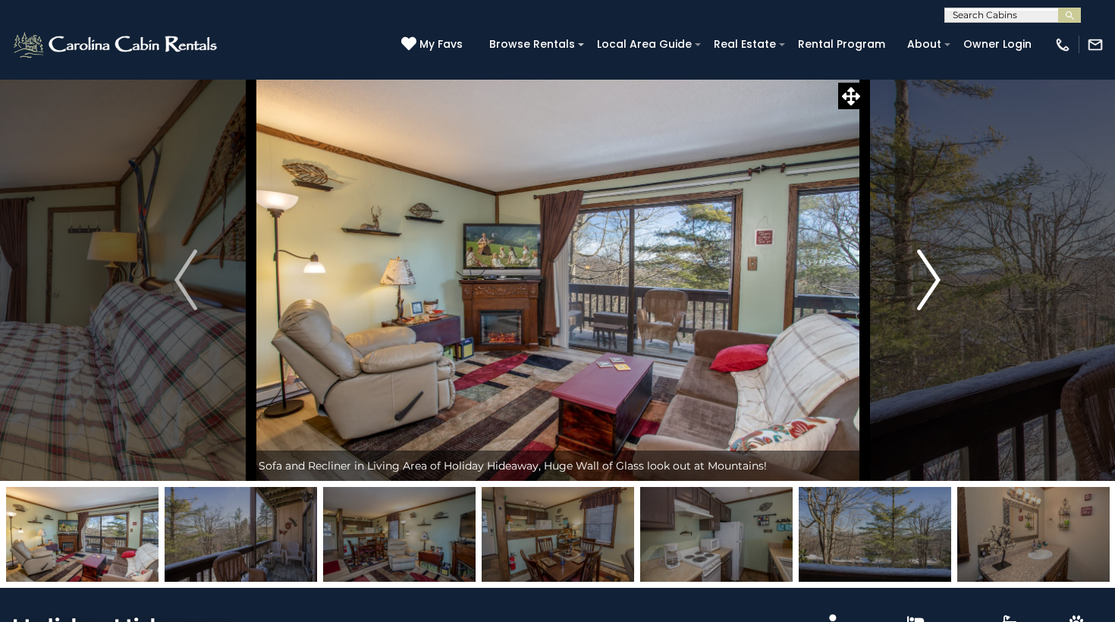
click at [938, 278] on img "Next" at bounding box center [929, 280] width 23 height 61
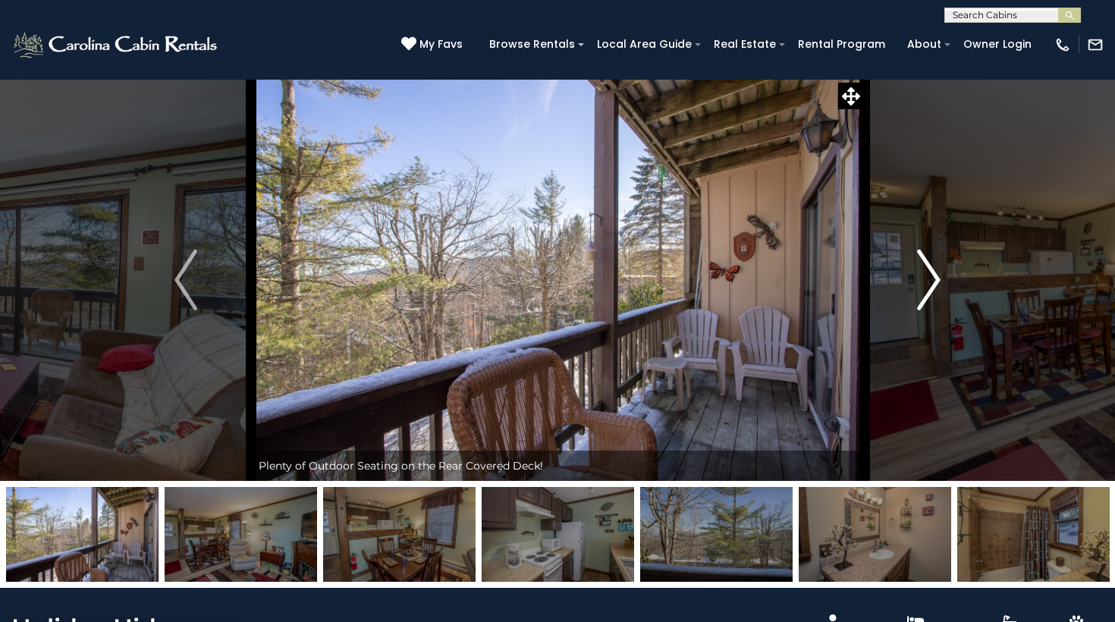
click at [938, 278] on img "Next" at bounding box center [929, 280] width 23 height 61
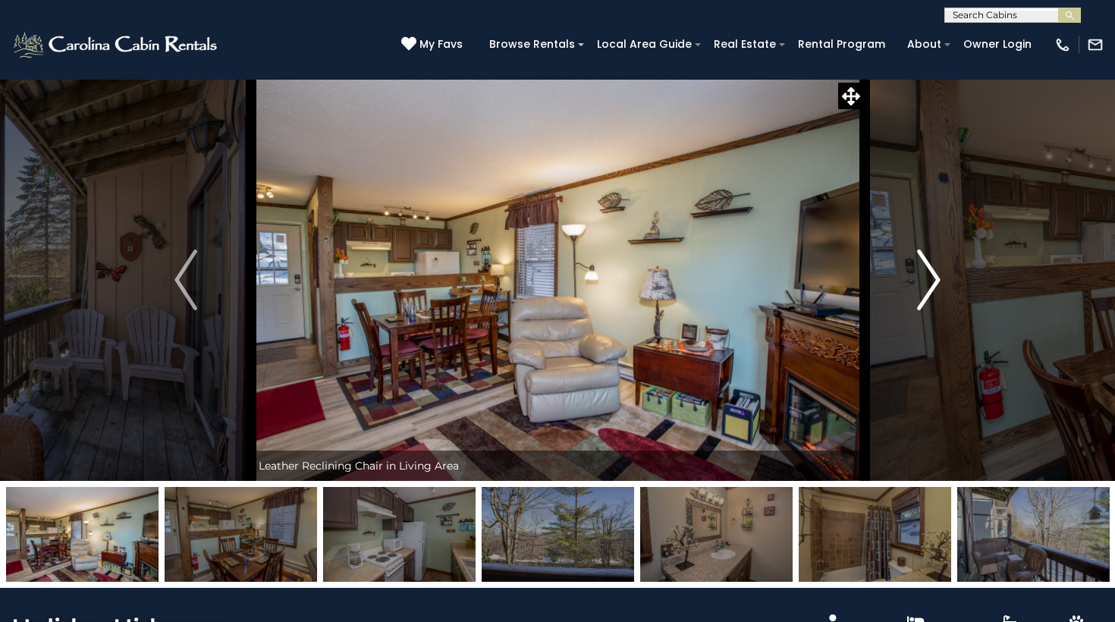
click at [938, 278] on img "Next" at bounding box center [929, 280] width 23 height 61
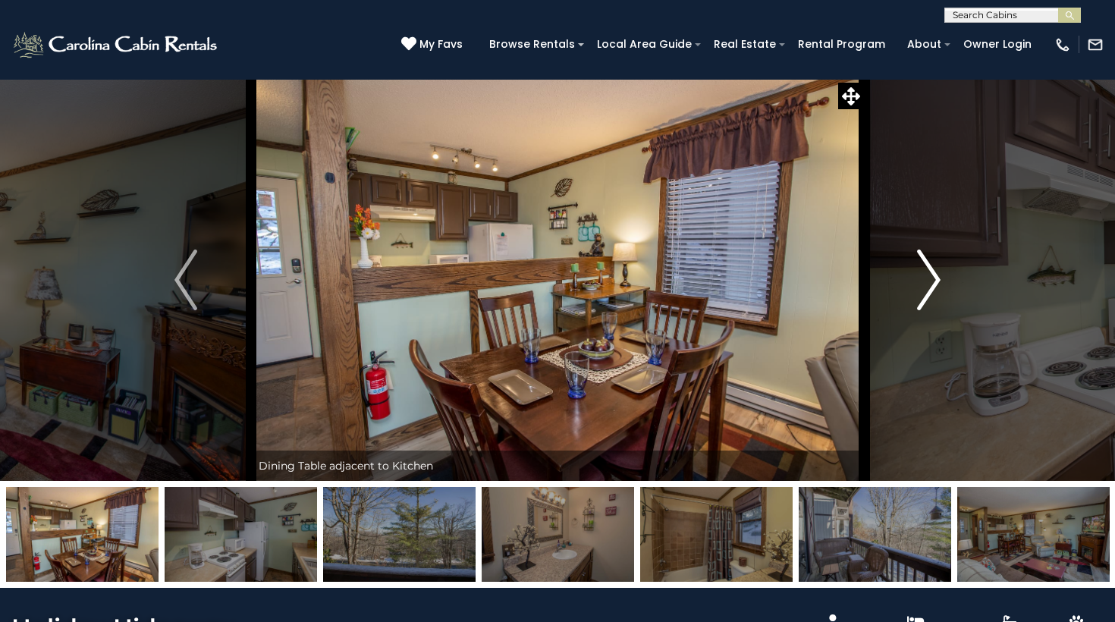
click at [938, 278] on img "Next" at bounding box center [929, 280] width 23 height 61
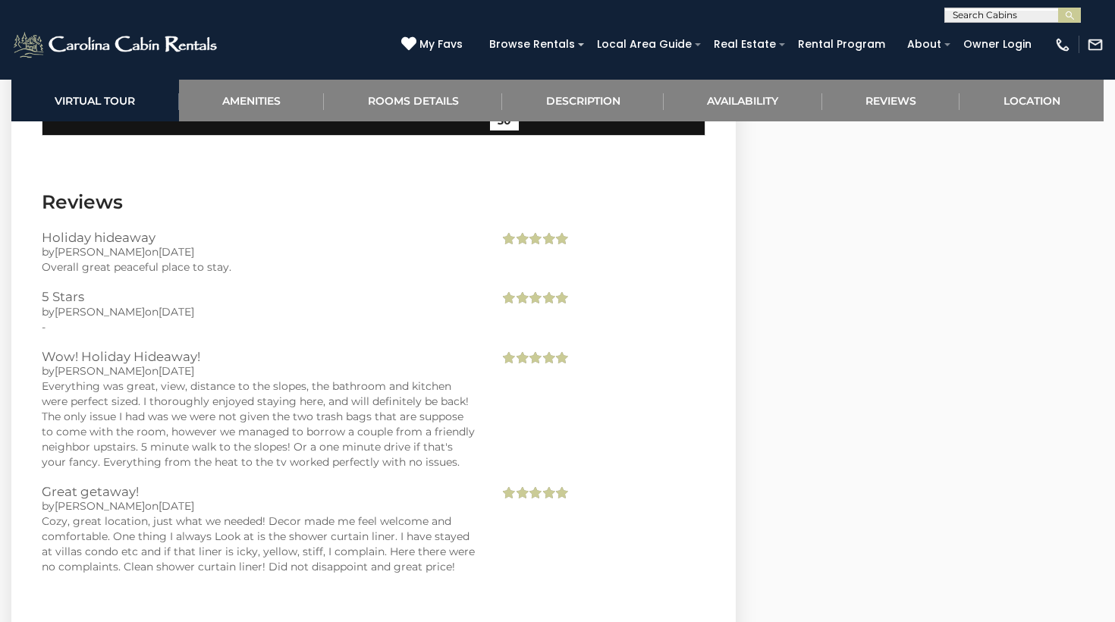
scroll to position [3391, 0]
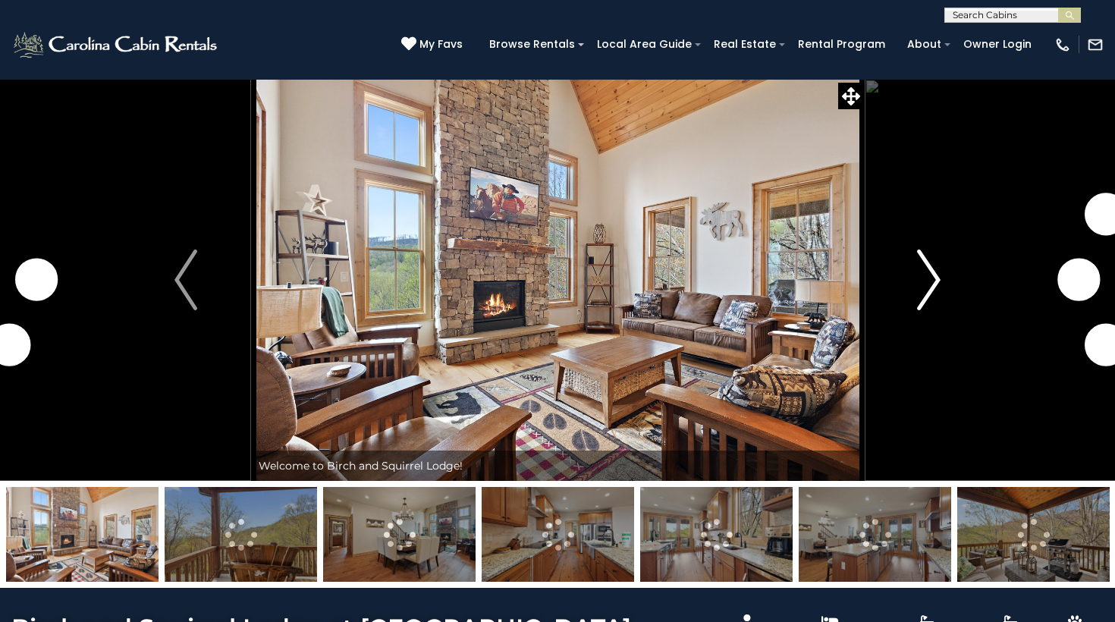
click at [927, 272] on img "Next" at bounding box center [929, 280] width 23 height 61
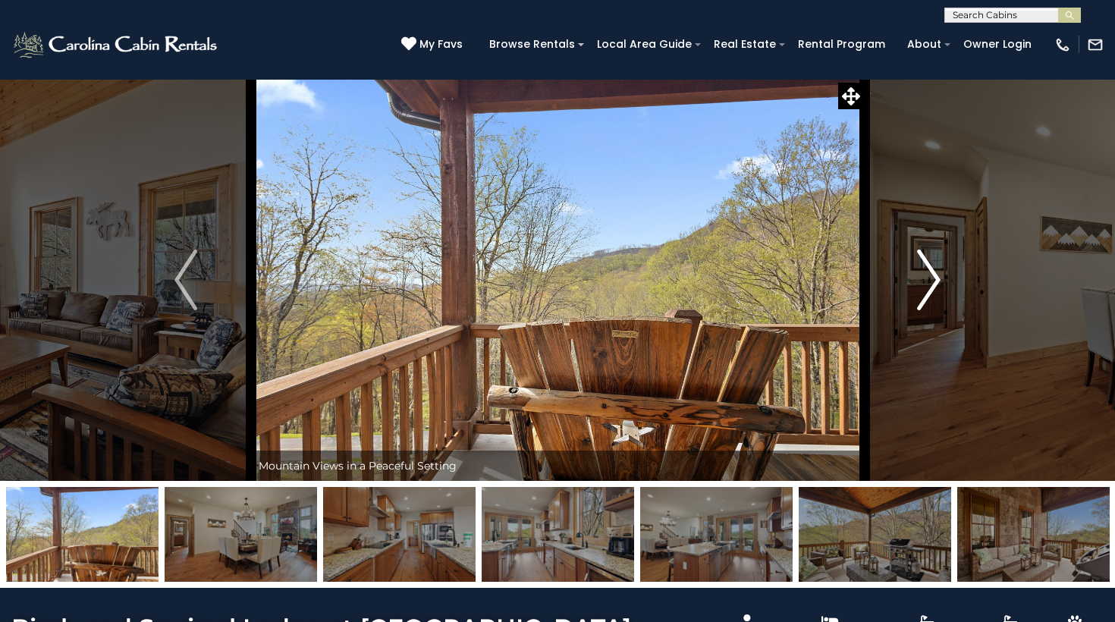
click at [926, 272] on img "Next" at bounding box center [929, 280] width 23 height 61
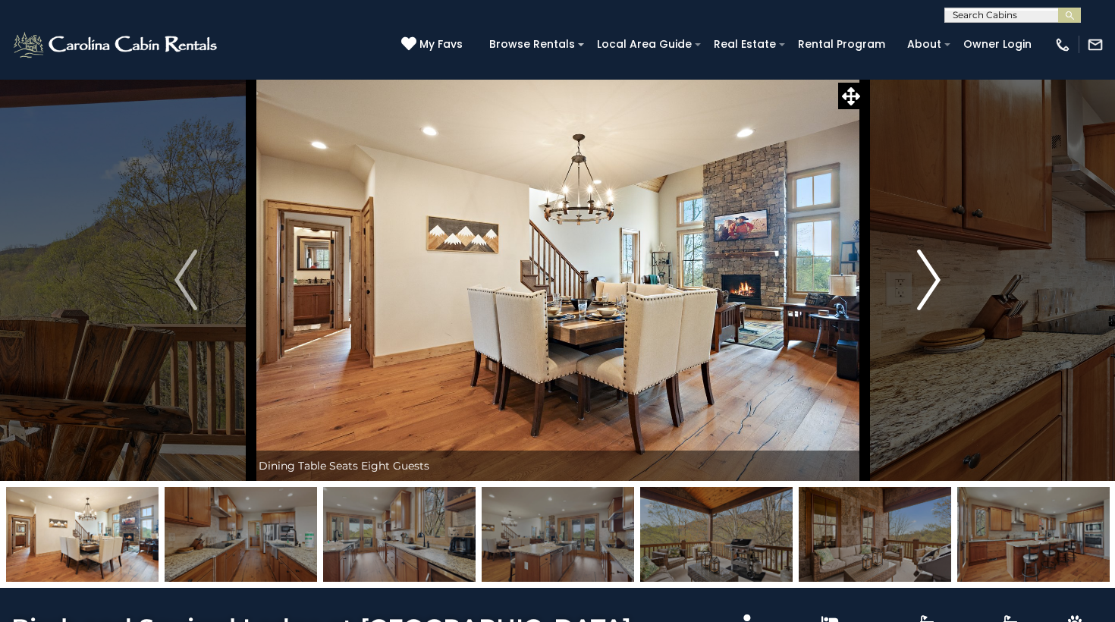
click at [926, 272] on img "Next" at bounding box center [929, 280] width 23 height 61
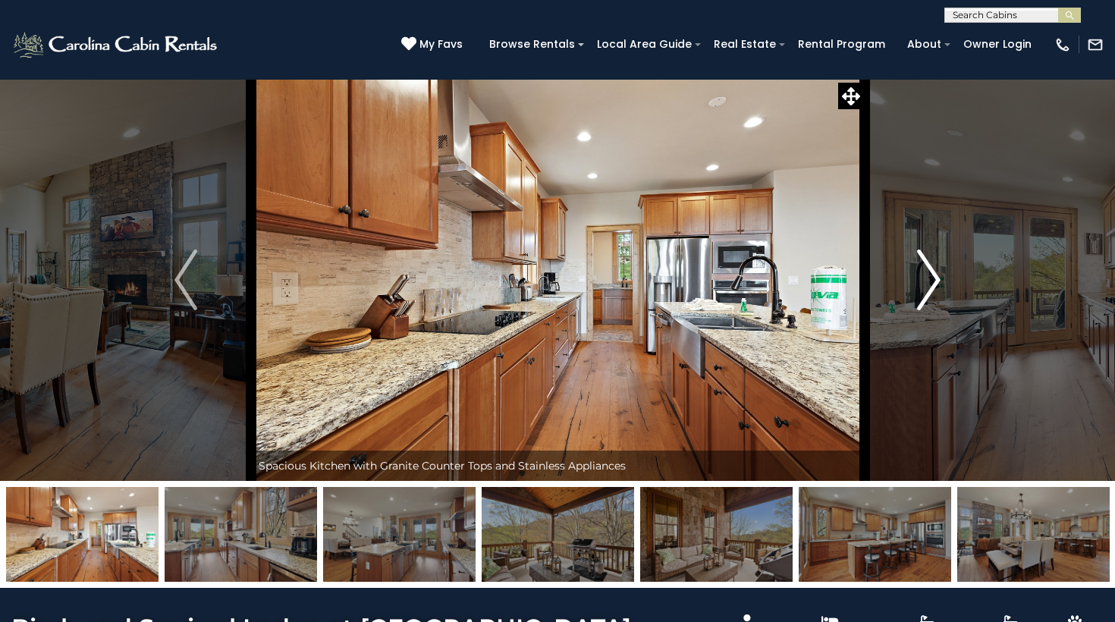
click at [926, 272] on img "Next" at bounding box center [929, 280] width 23 height 61
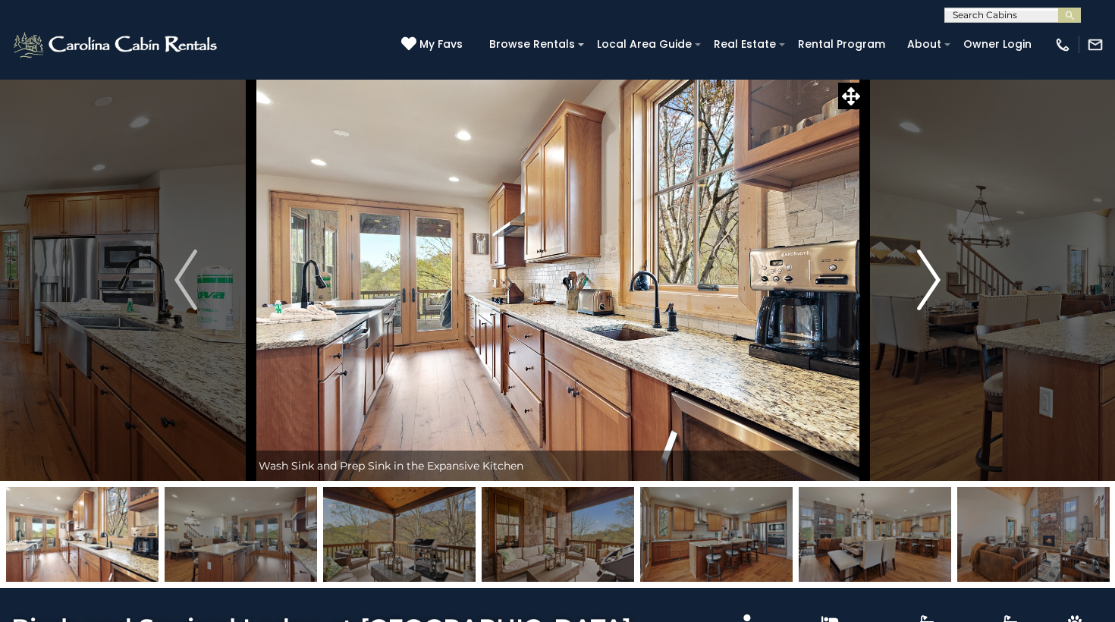
click at [926, 272] on img "Next" at bounding box center [929, 280] width 23 height 61
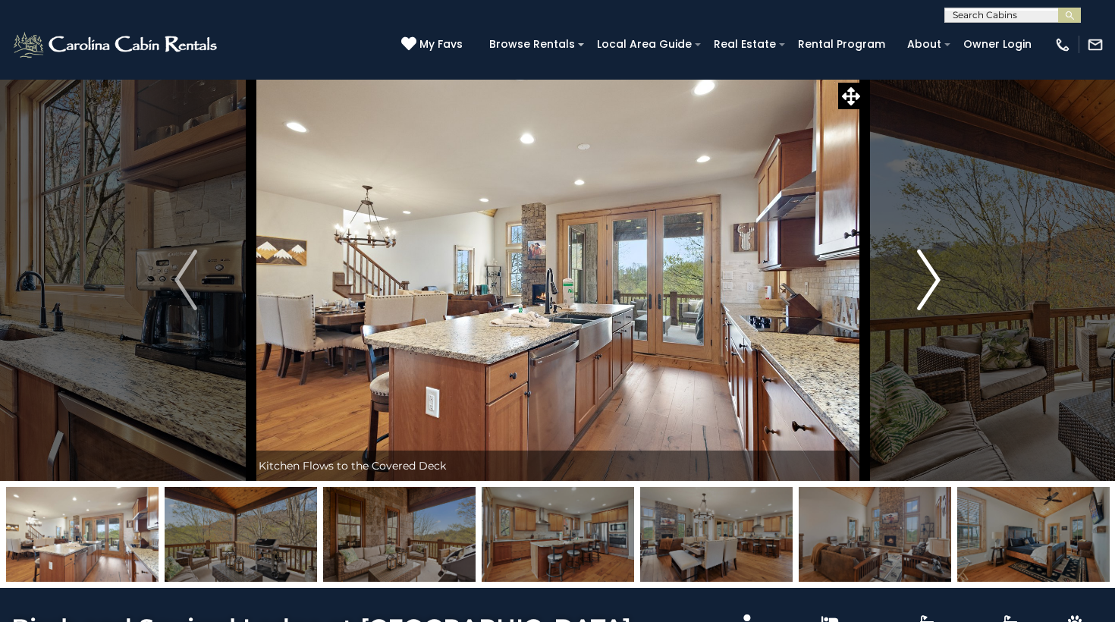
click at [926, 272] on img "Next" at bounding box center [929, 280] width 23 height 61
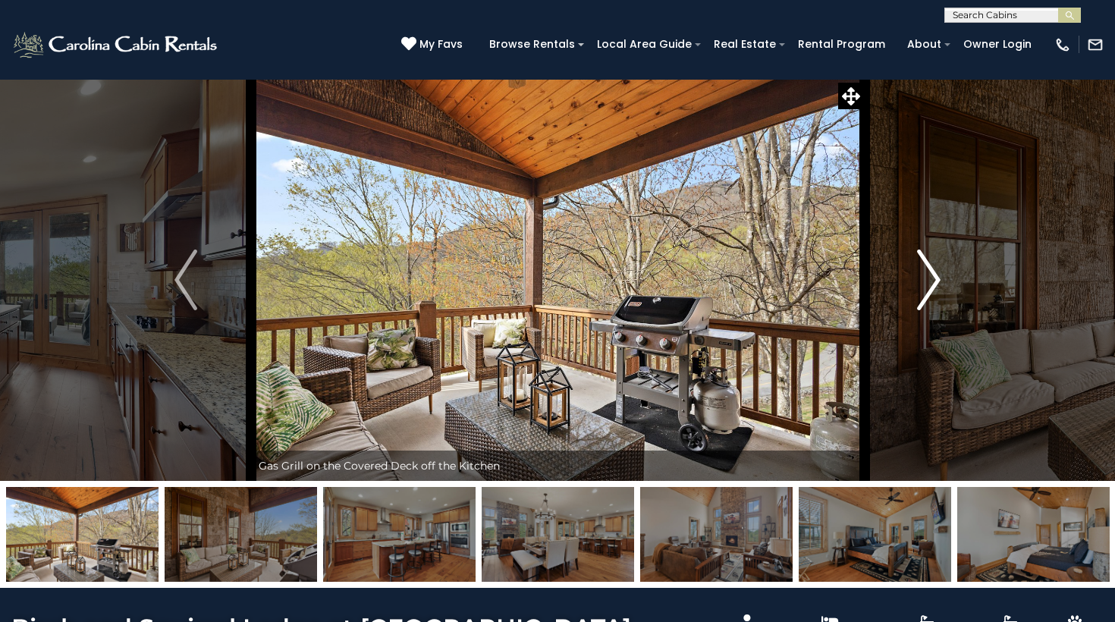
click at [926, 272] on img "Next" at bounding box center [929, 280] width 23 height 61
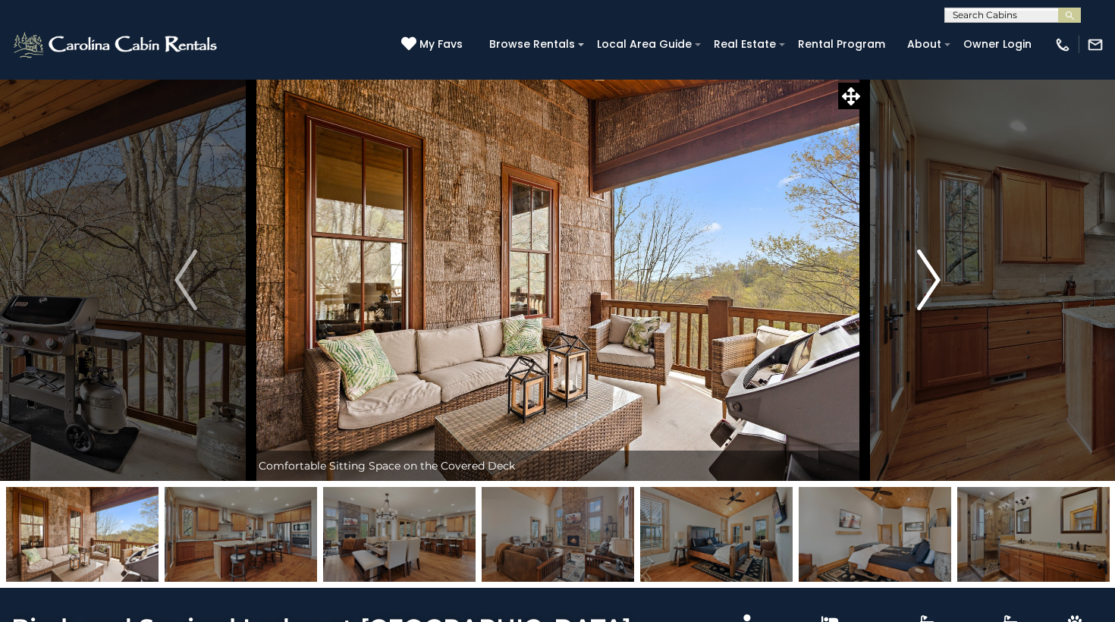
click at [926, 272] on img "Next" at bounding box center [929, 280] width 23 height 61
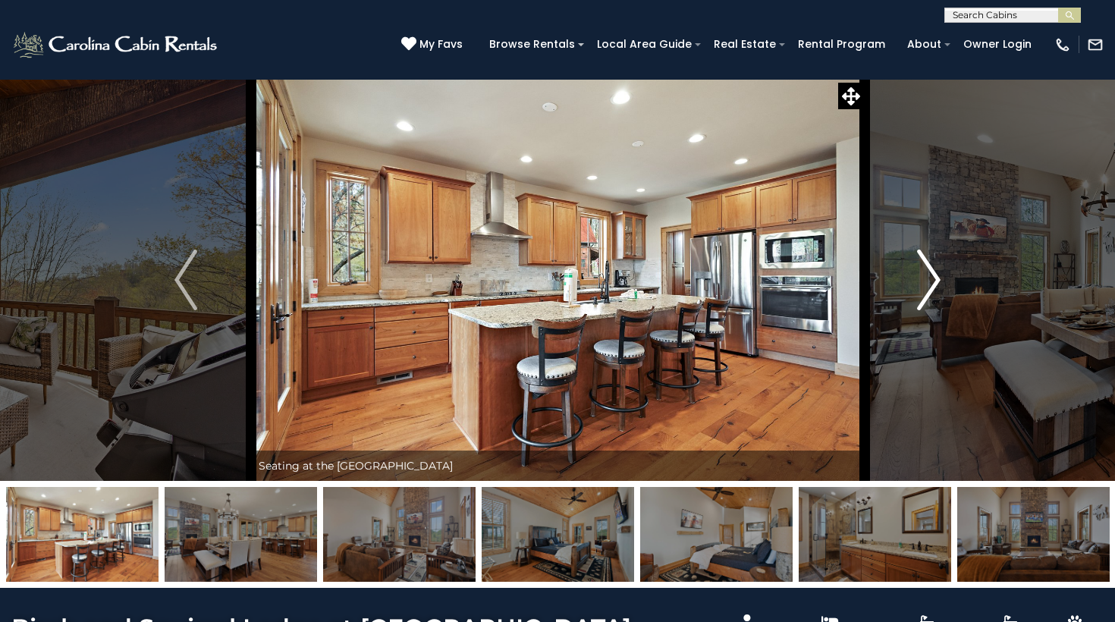
click at [926, 272] on img "Next" at bounding box center [929, 280] width 23 height 61
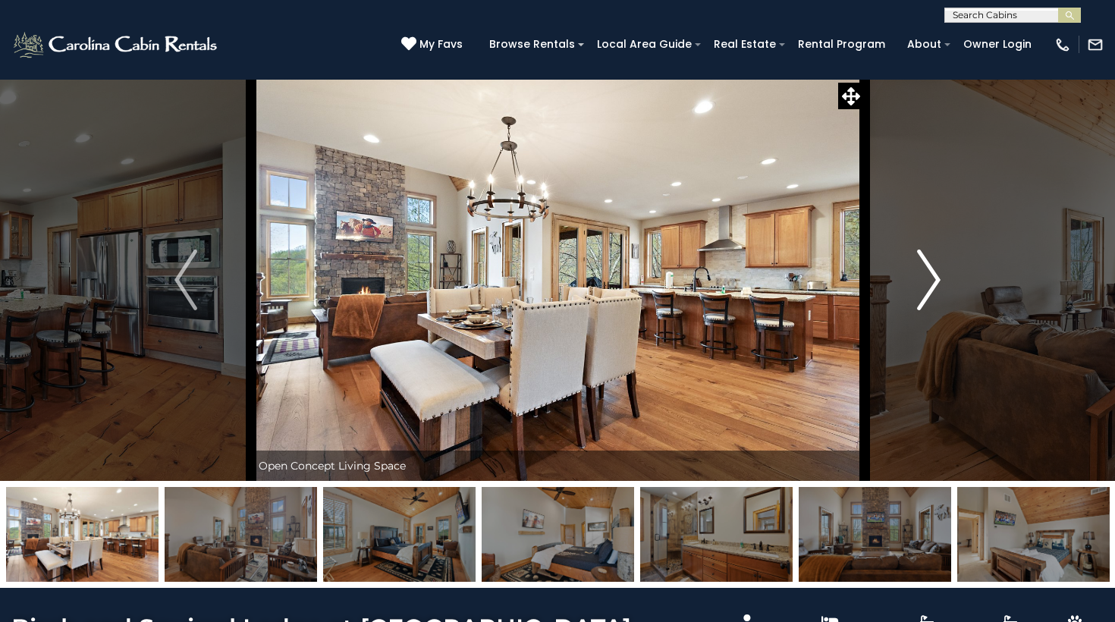
click at [926, 272] on img "Next" at bounding box center [929, 280] width 23 height 61
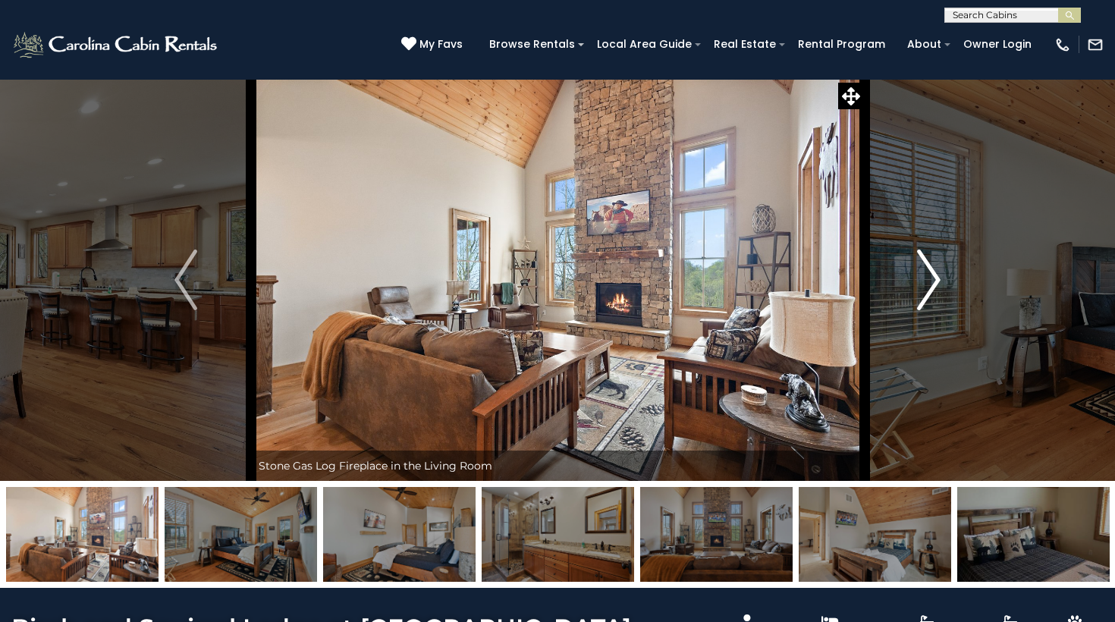
click at [926, 272] on img "Next" at bounding box center [929, 280] width 23 height 61
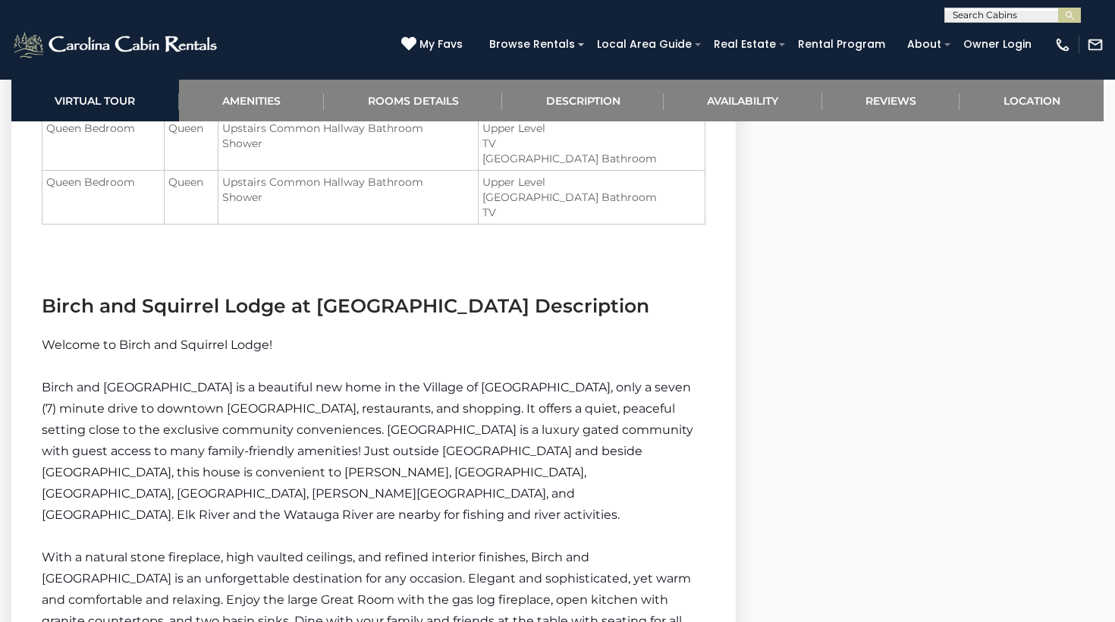
scroll to position [1765, 0]
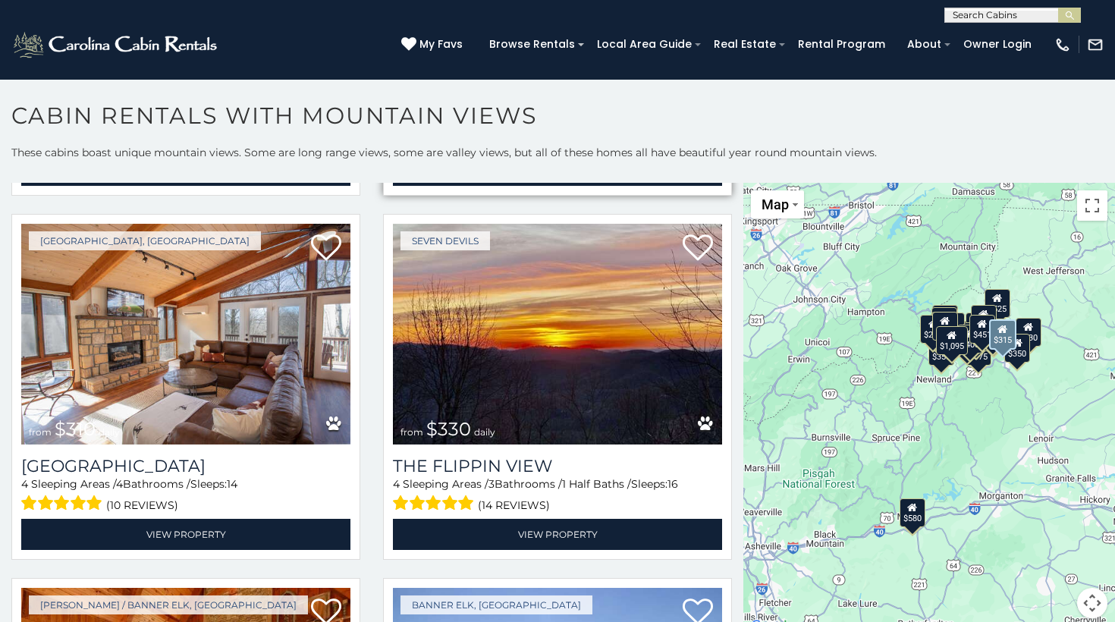
scroll to position [2190, 0]
